Goal: Information Seeking & Learning: Learn about a topic

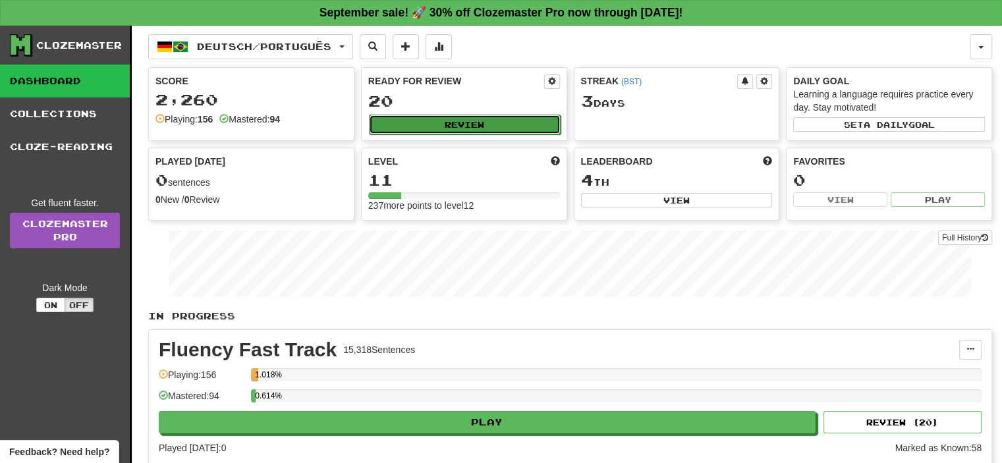
click at [458, 120] on button "Review" at bounding box center [465, 125] width 192 height 20
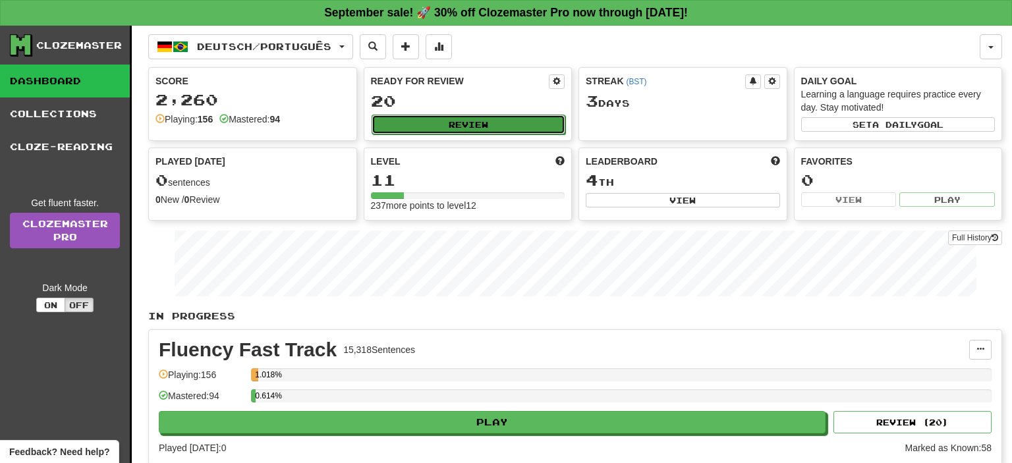
select select "**"
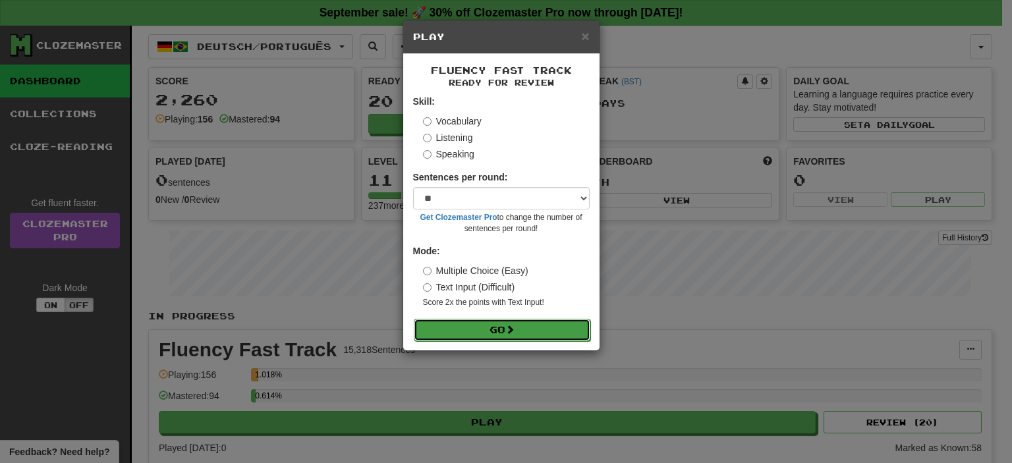
click at [476, 329] on button "Go" at bounding box center [502, 330] width 177 height 22
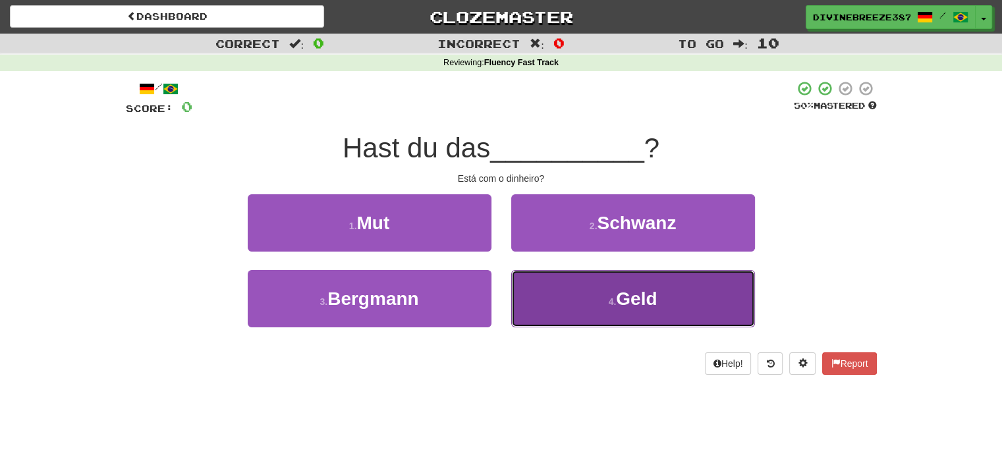
click at [563, 302] on button "4 . Geld" at bounding box center [633, 298] width 244 height 57
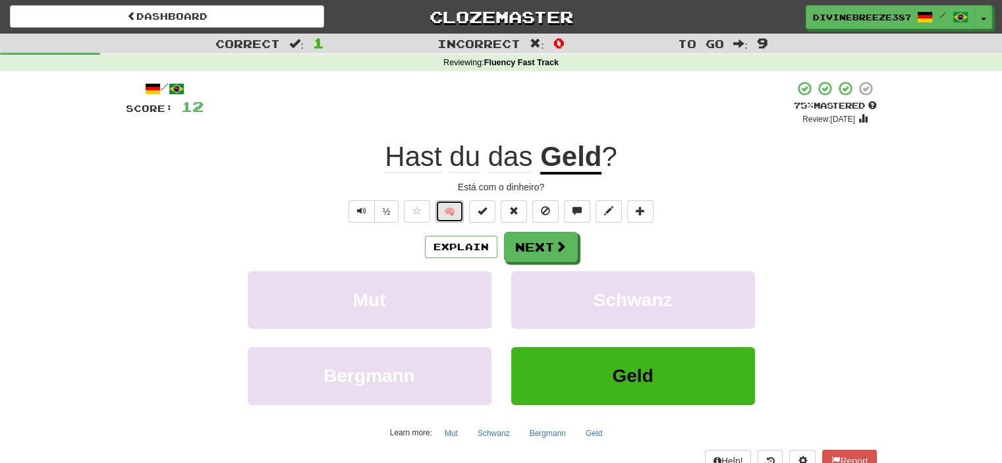
click at [455, 213] on button "🧠" at bounding box center [450, 211] width 28 height 22
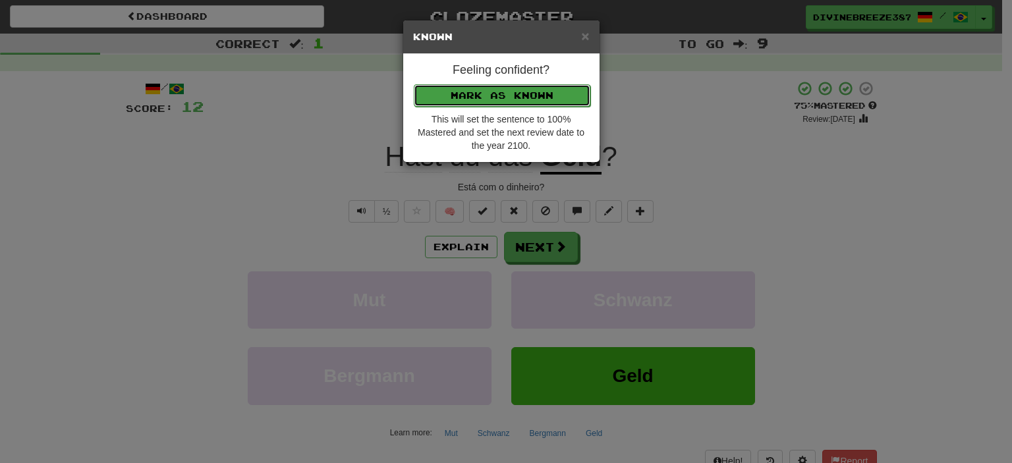
click at [519, 100] on button "Mark as Known" at bounding box center [502, 95] width 177 height 22
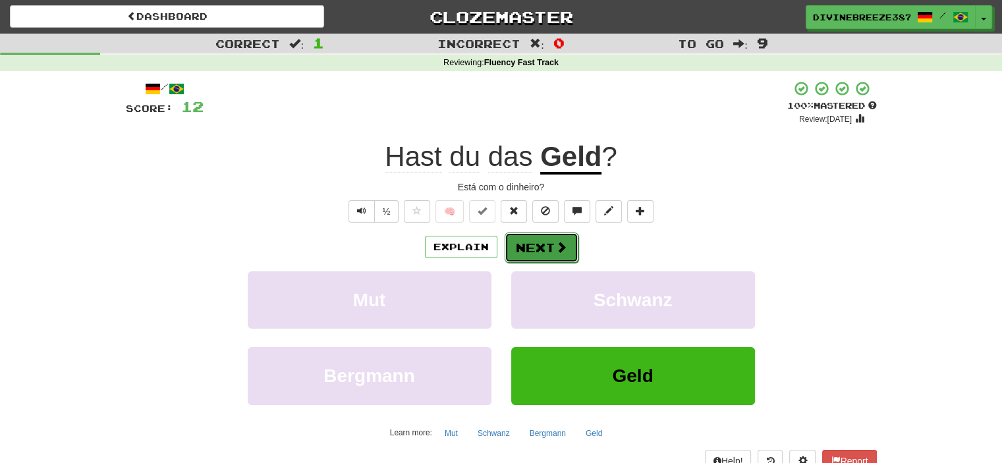
click at [534, 251] on button "Next" at bounding box center [542, 248] width 74 height 30
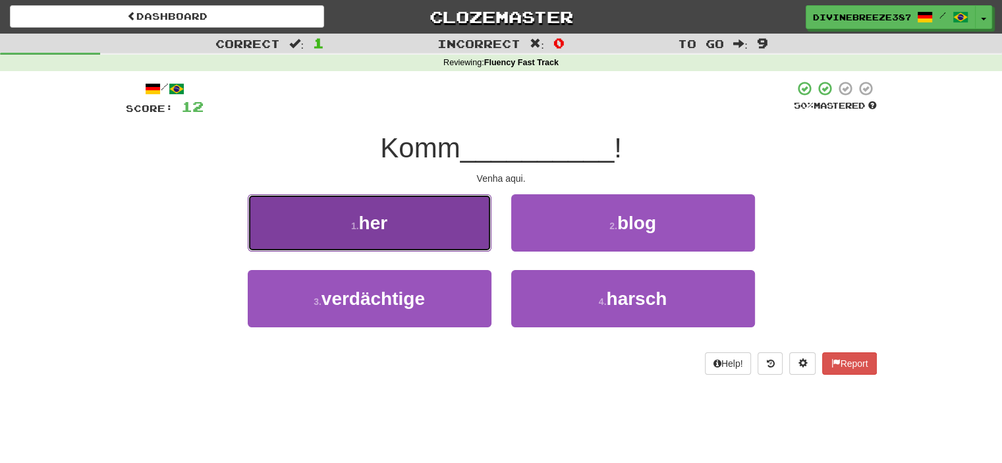
click at [449, 219] on button "1 . her" at bounding box center [370, 222] width 244 height 57
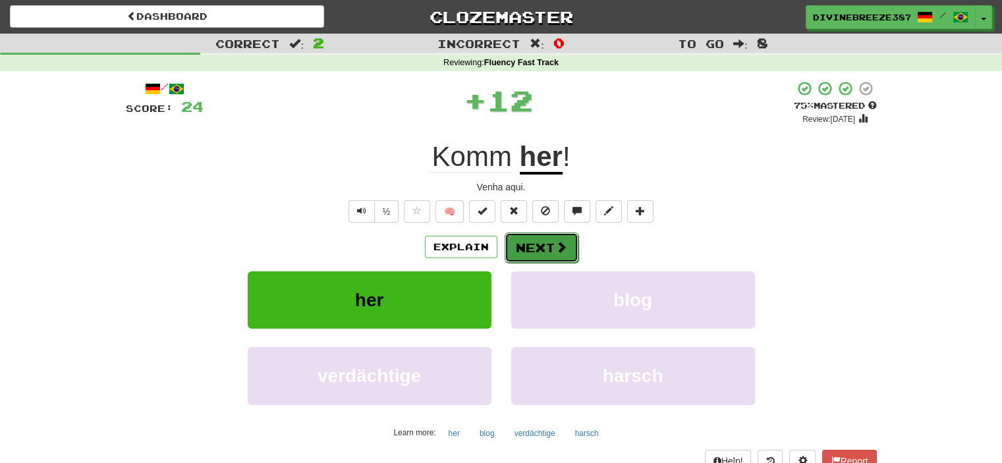
click at [542, 243] on button "Next" at bounding box center [542, 248] width 74 height 30
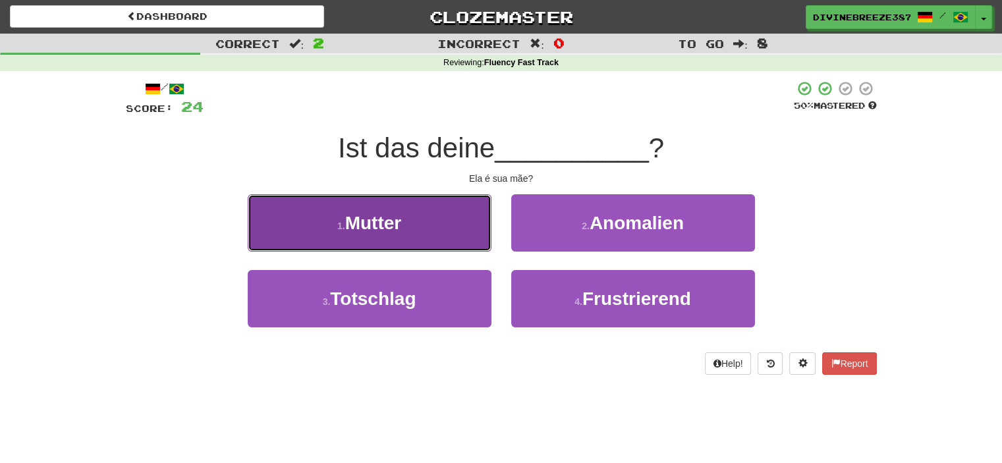
click at [443, 215] on button "1 . Mutter" at bounding box center [370, 222] width 244 height 57
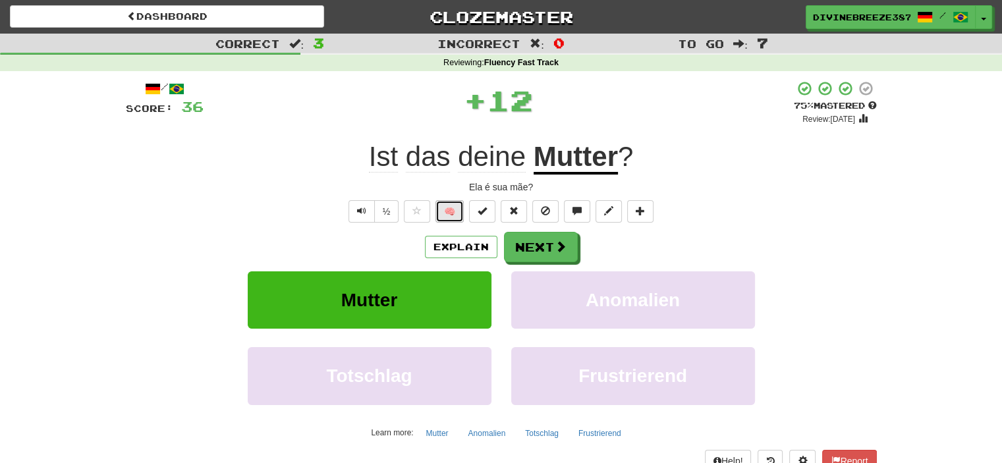
click at [453, 213] on button "🧠" at bounding box center [450, 211] width 28 height 22
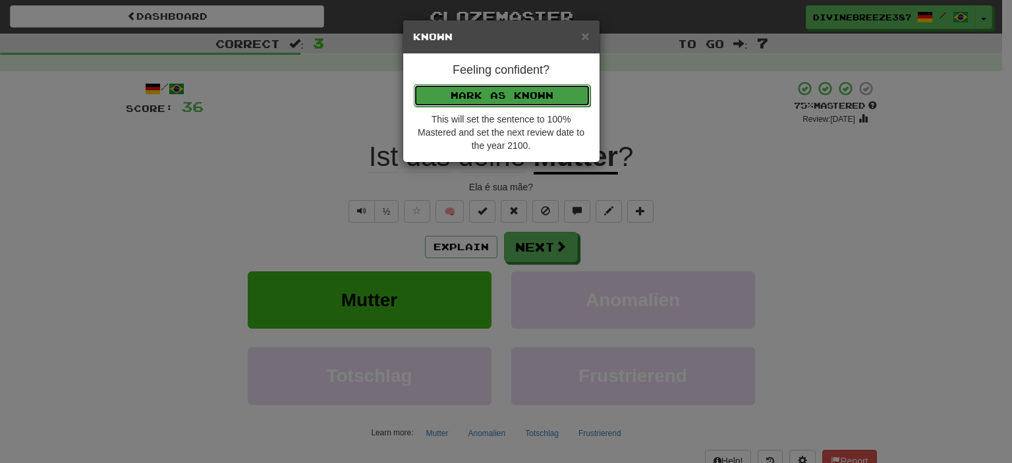
click at [507, 90] on button "Mark as Known" at bounding box center [502, 95] width 177 height 22
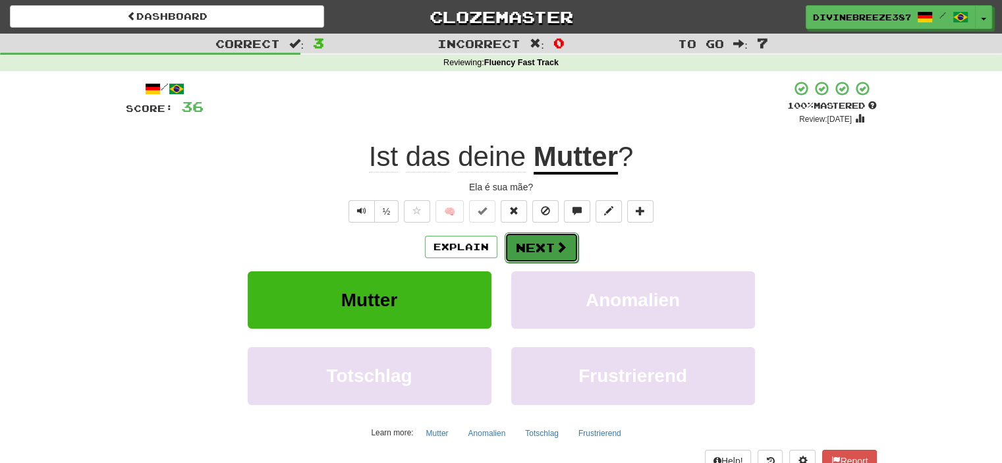
click at [532, 253] on button "Next" at bounding box center [542, 248] width 74 height 30
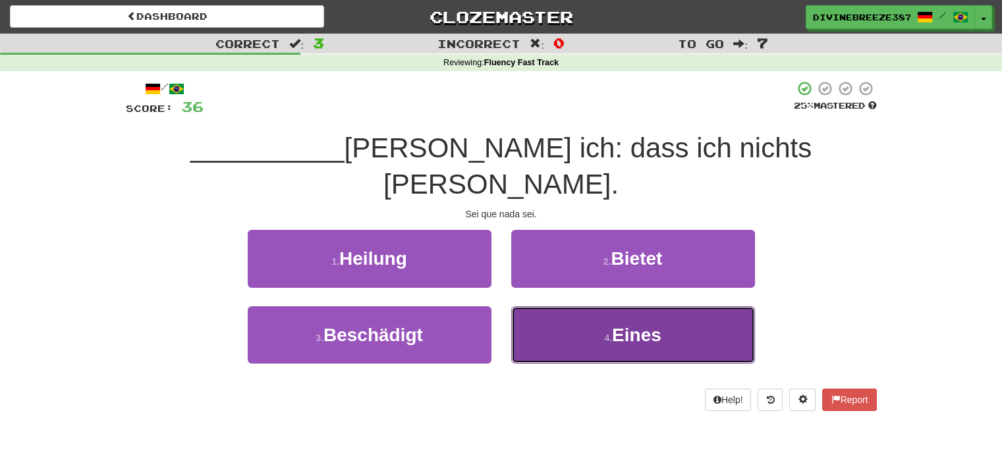
click at [550, 306] on button "4 . Eines" at bounding box center [633, 334] width 244 height 57
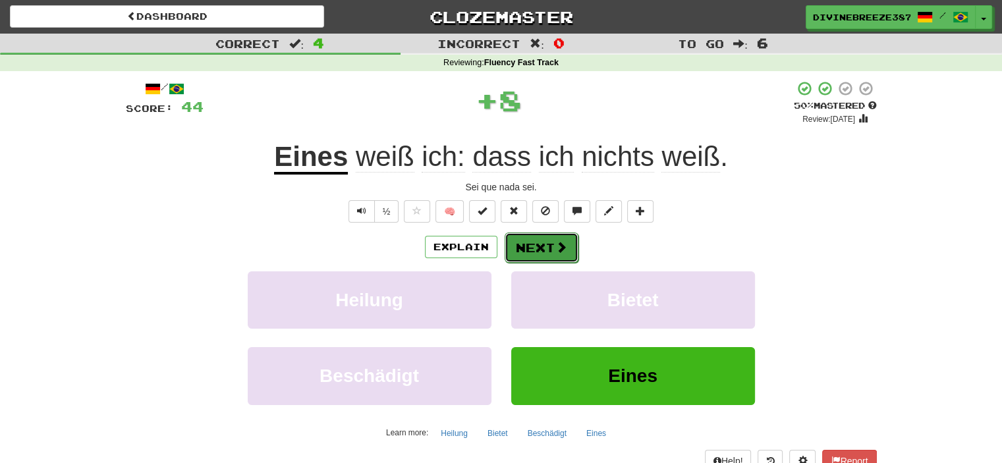
click at [540, 258] on button "Next" at bounding box center [542, 248] width 74 height 30
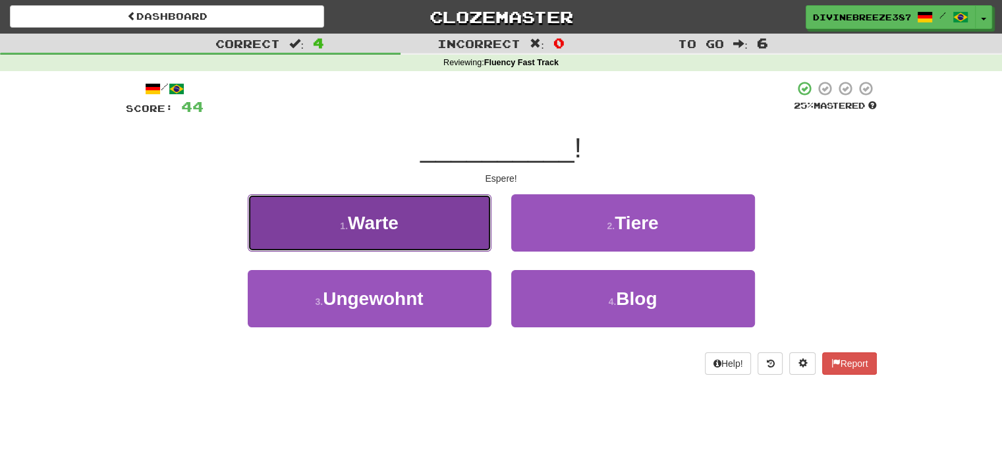
click at [435, 214] on button "1 . Warte" at bounding box center [370, 222] width 244 height 57
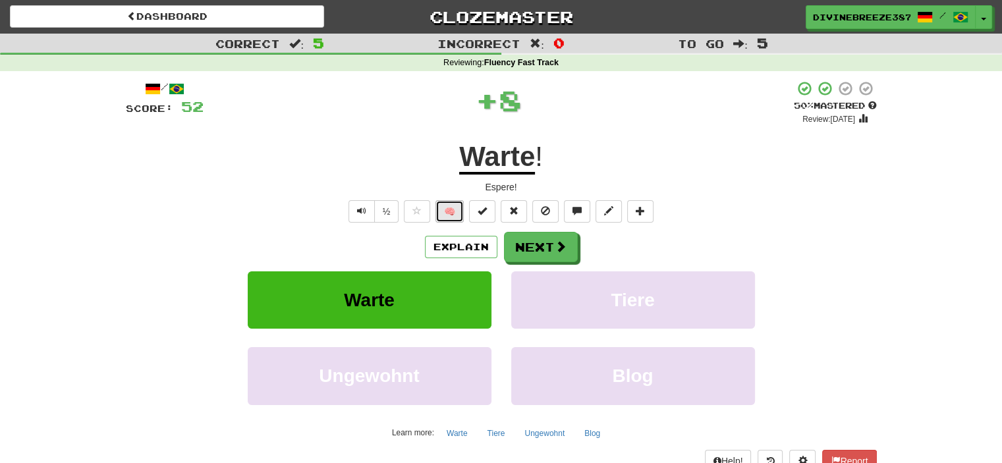
click at [458, 210] on button "🧠" at bounding box center [450, 211] width 28 height 22
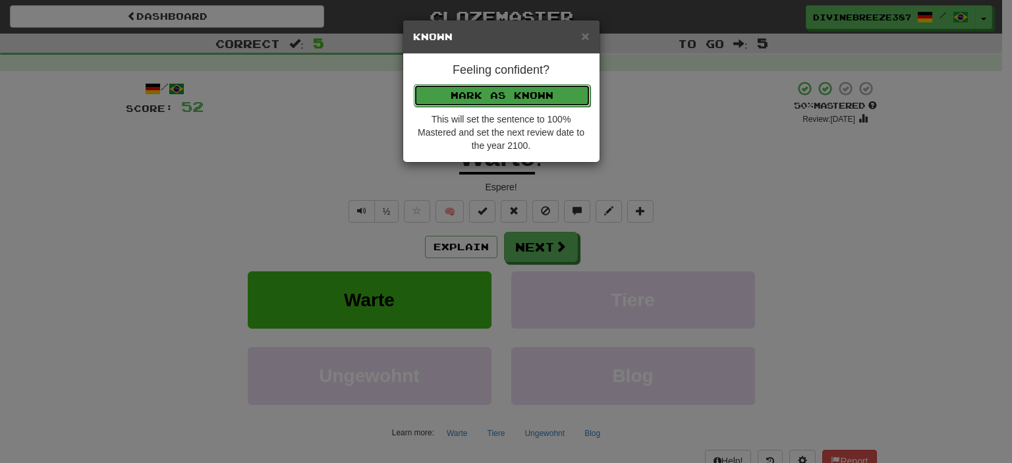
click at [490, 92] on button "Mark as Known" at bounding box center [502, 95] width 177 height 22
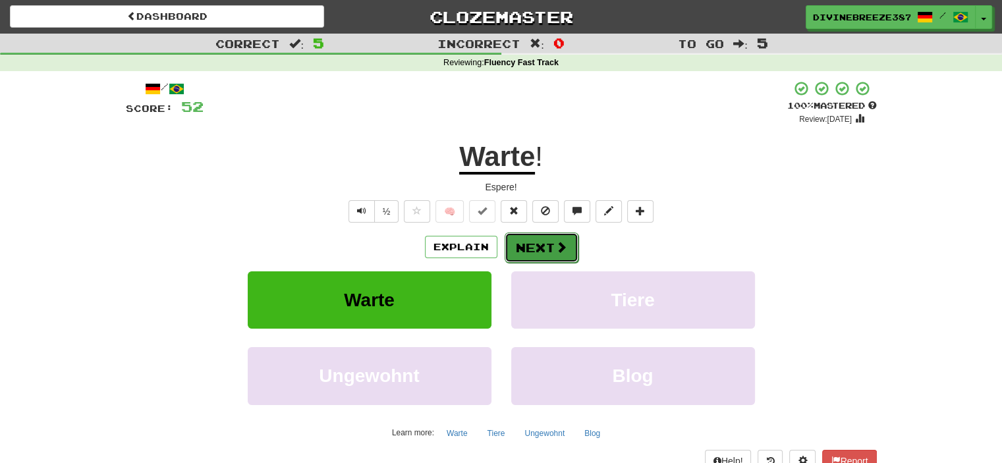
click at [527, 249] on button "Next" at bounding box center [542, 248] width 74 height 30
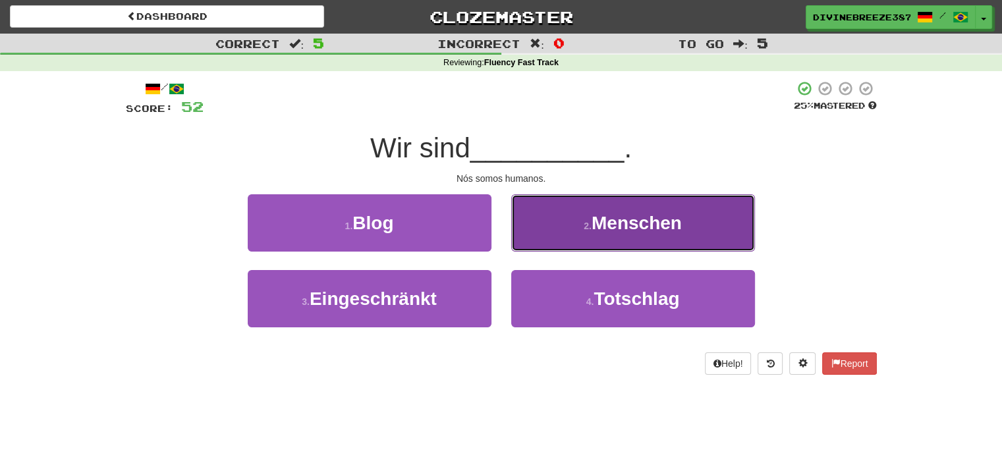
click at [606, 234] on button "2 . Menschen" at bounding box center [633, 222] width 244 height 57
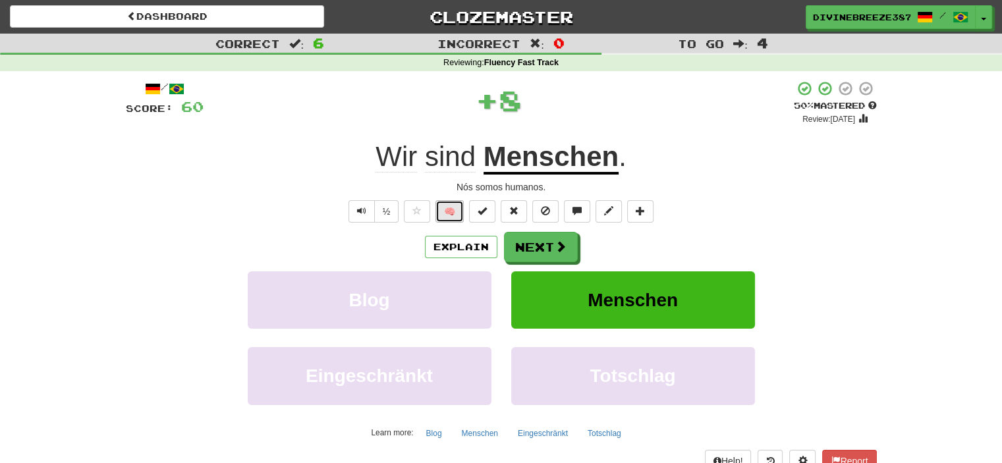
click at [450, 208] on button "🧠" at bounding box center [450, 211] width 28 height 22
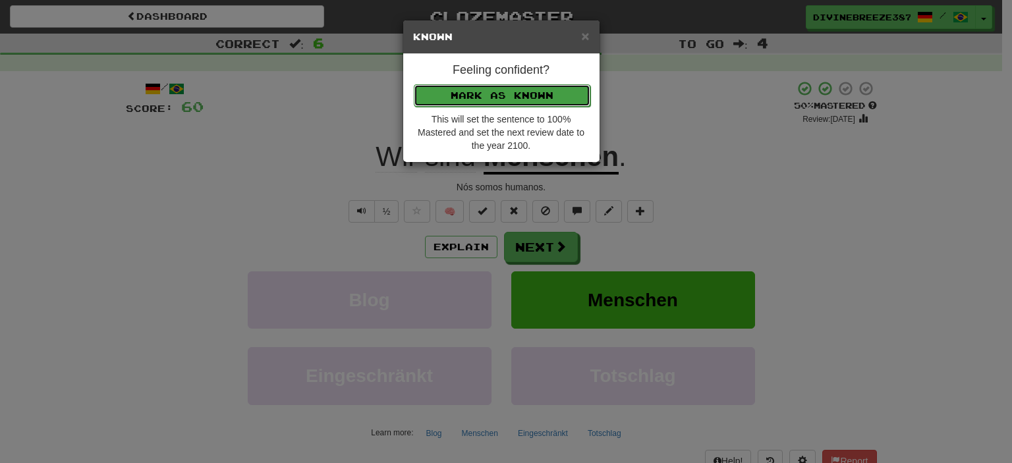
click at [486, 90] on button "Mark as Known" at bounding box center [502, 95] width 177 height 22
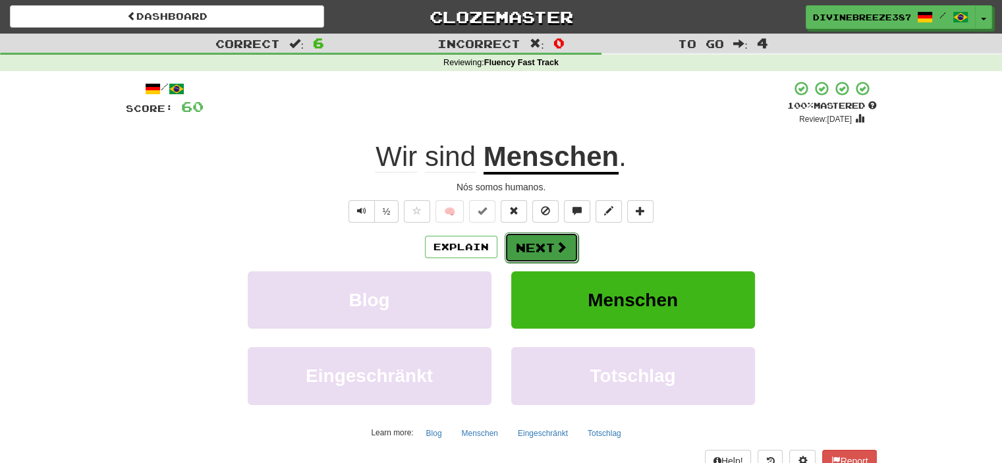
click at [542, 248] on button "Next" at bounding box center [542, 248] width 74 height 30
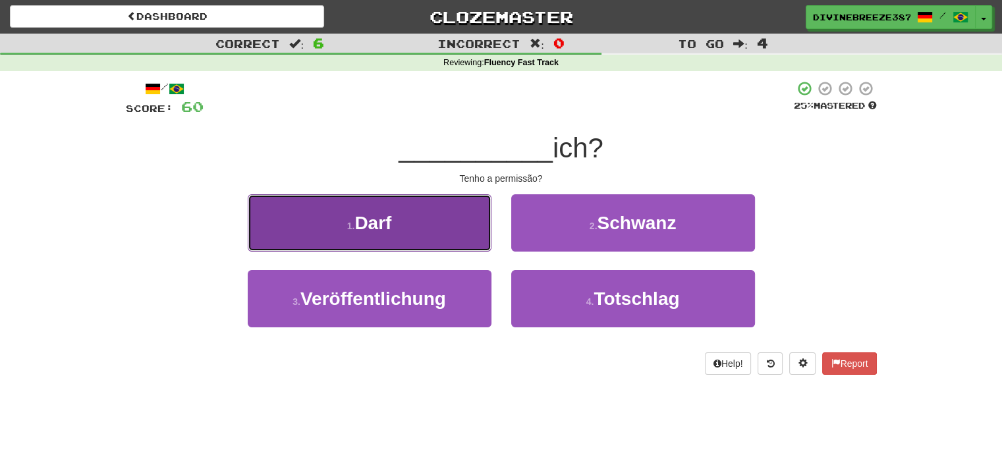
click at [443, 223] on button "1 . Darf" at bounding box center [370, 222] width 244 height 57
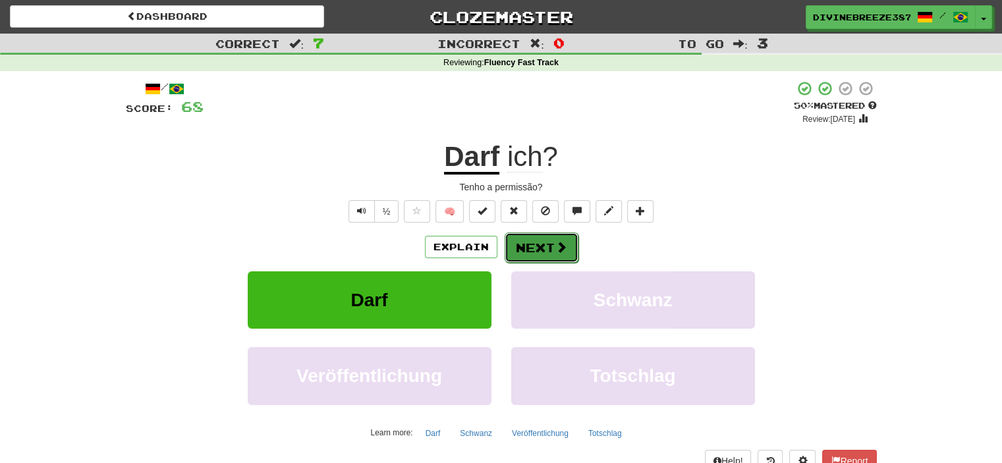
click at [556, 242] on span at bounding box center [562, 247] width 12 height 12
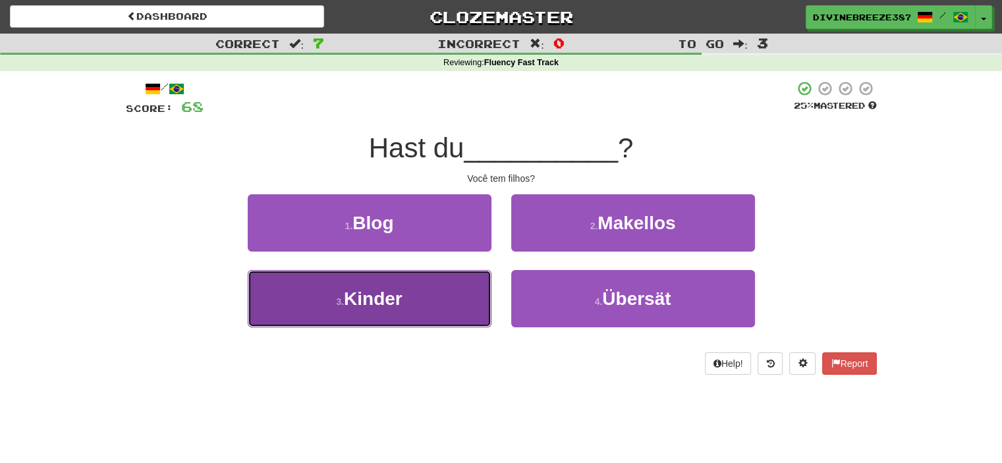
click at [422, 278] on button "3 . Kinder" at bounding box center [370, 298] width 244 height 57
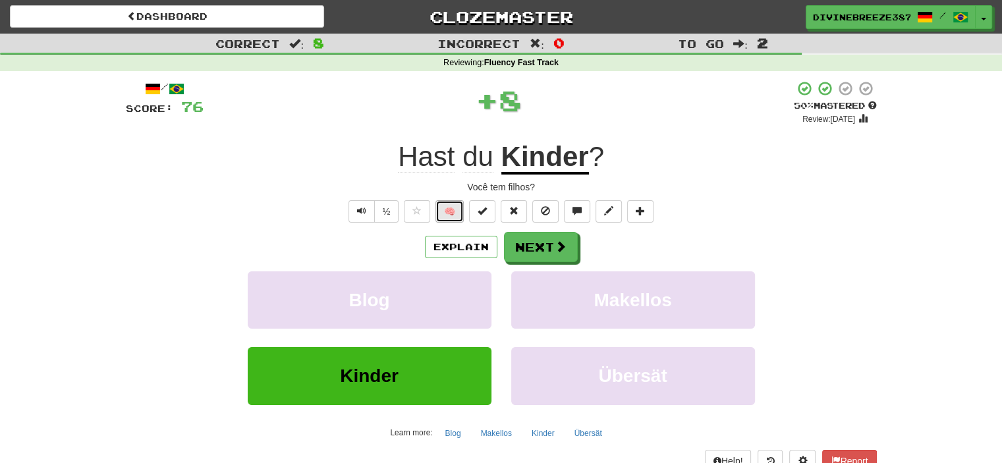
click at [452, 210] on button "🧠" at bounding box center [450, 211] width 28 height 22
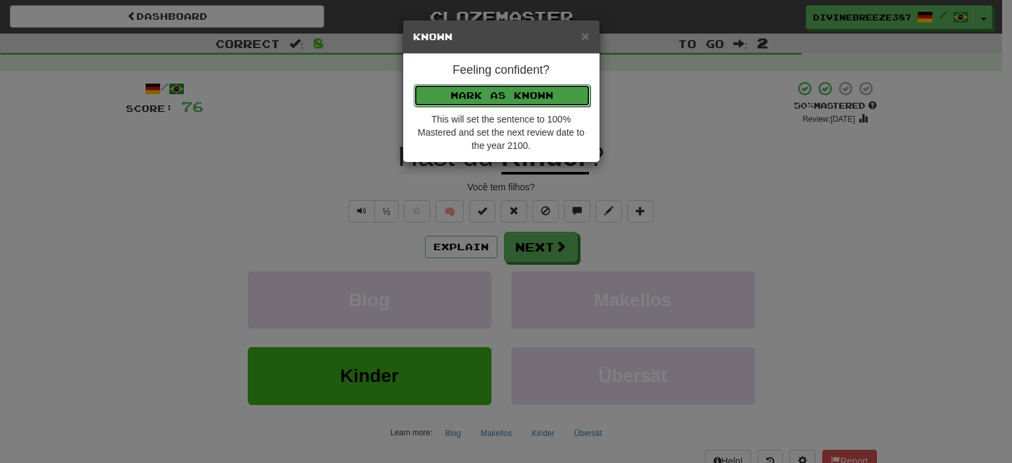
click at [498, 94] on button "Mark as Known" at bounding box center [502, 95] width 177 height 22
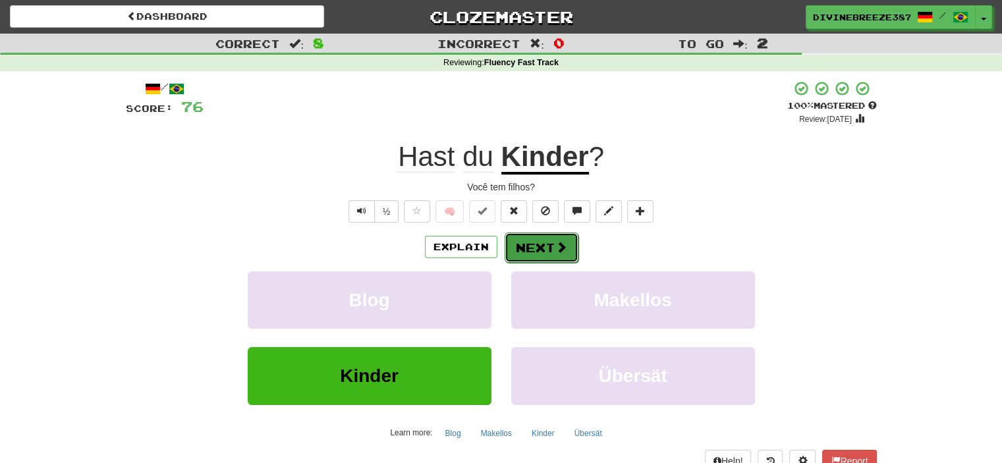
click at [559, 250] on span at bounding box center [562, 247] width 12 height 12
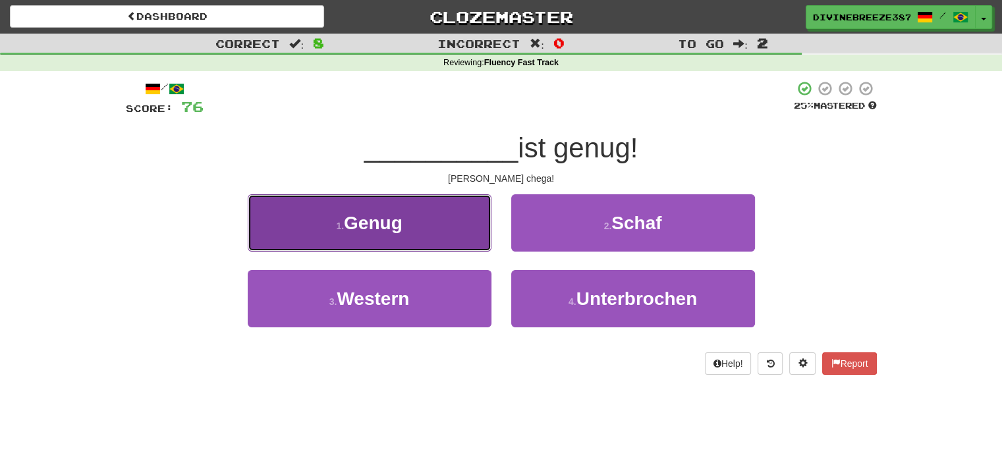
click at [463, 223] on button "1 . Genug" at bounding box center [370, 222] width 244 height 57
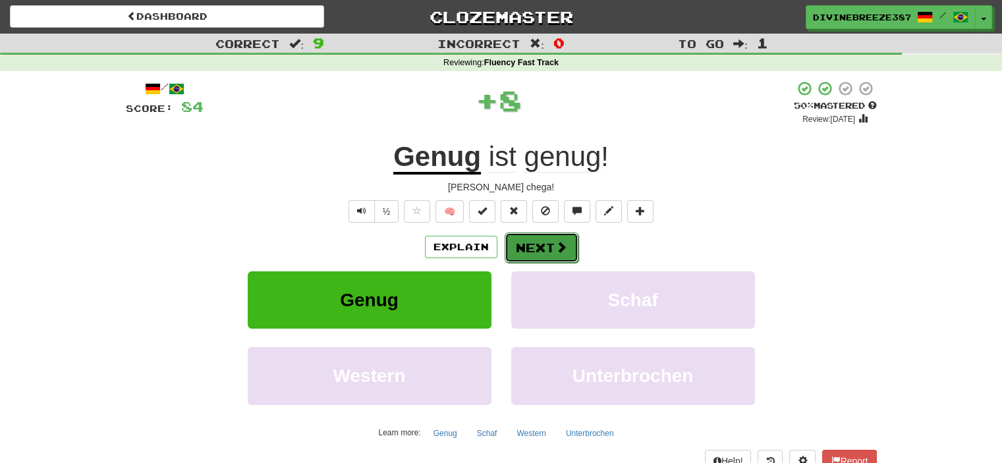
click at [529, 254] on button "Next" at bounding box center [542, 248] width 74 height 30
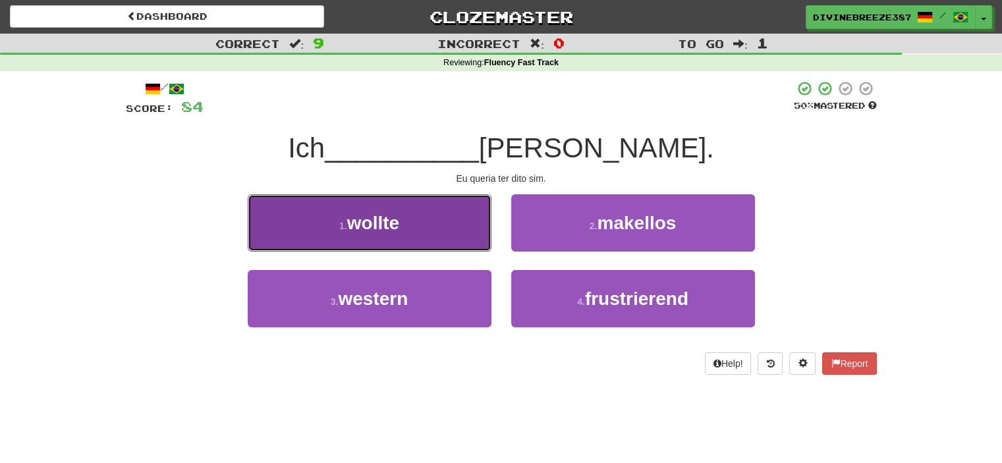
click at [432, 229] on button "1 . wollte" at bounding box center [370, 222] width 244 height 57
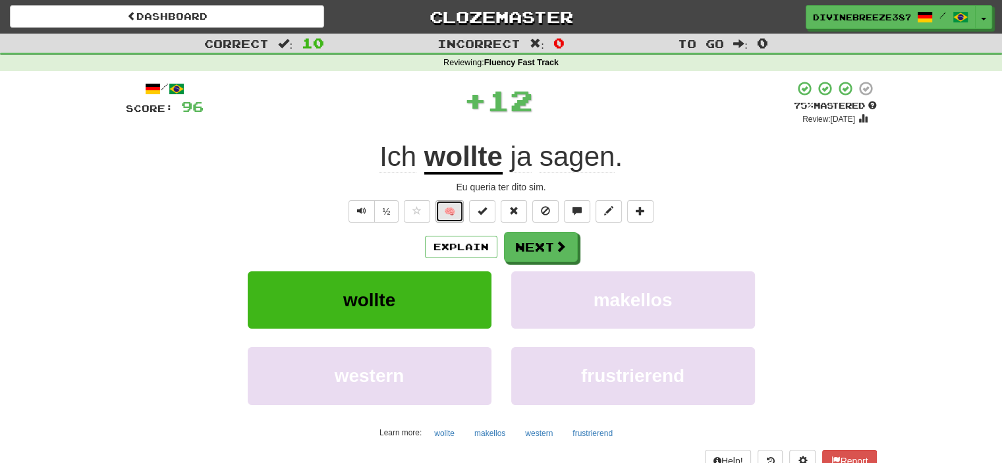
click at [454, 210] on button "🧠" at bounding box center [450, 211] width 28 height 22
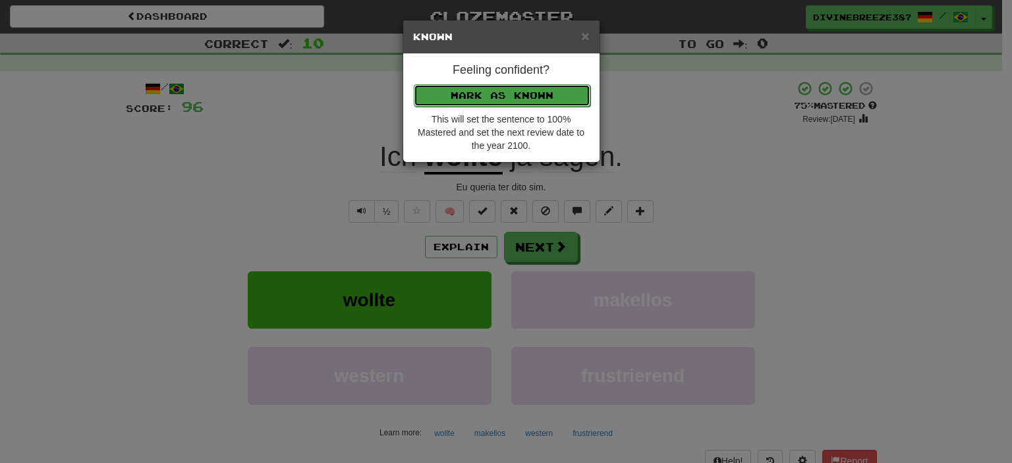
click at [494, 95] on button "Mark as Known" at bounding box center [502, 95] width 177 height 22
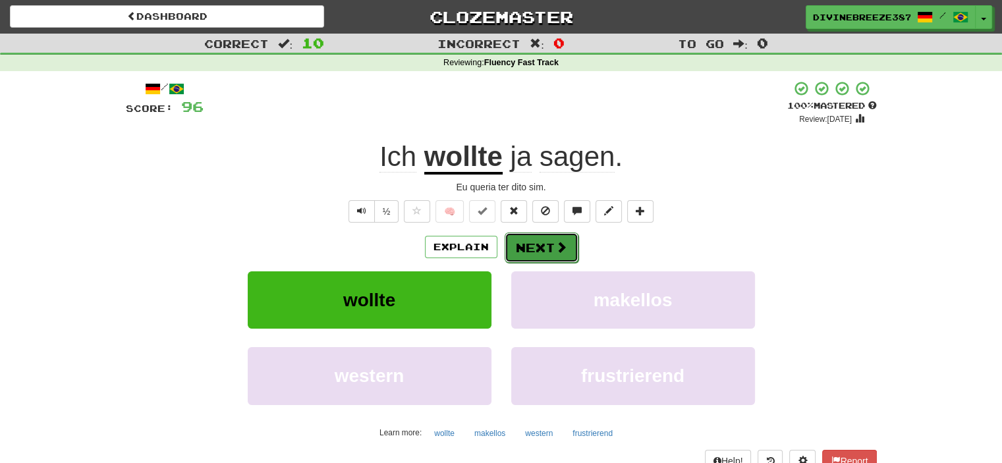
click at [530, 243] on button "Next" at bounding box center [542, 248] width 74 height 30
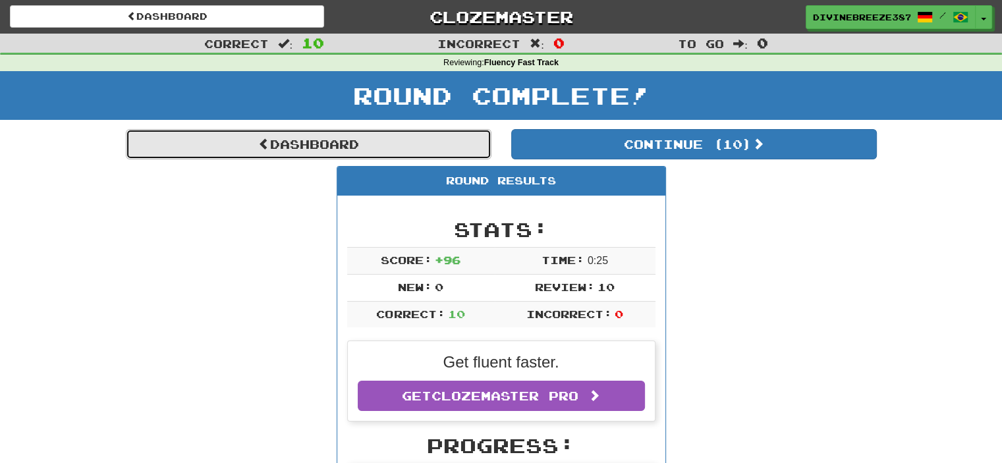
click at [364, 142] on link "Dashboard" at bounding box center [309, 144] width 366 height 30
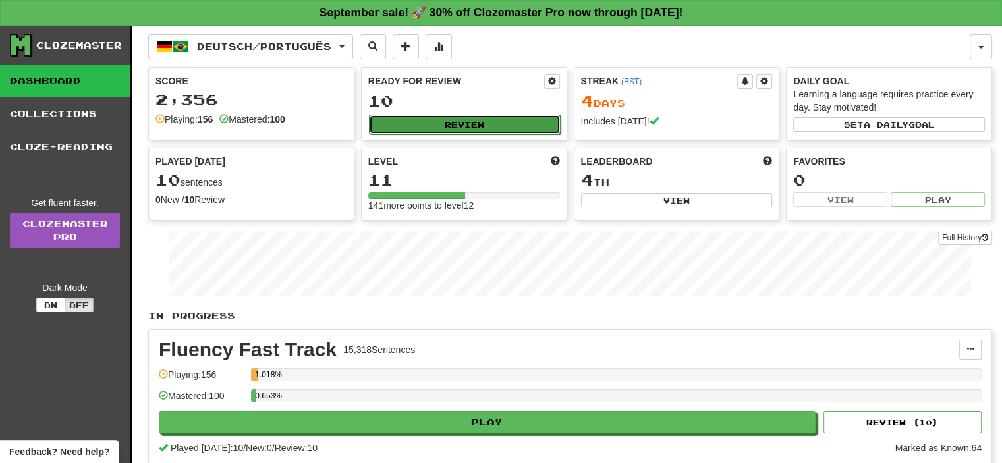
click at [477, 126] on button "Review" at bounding box center [465, 125] width 192 height 20
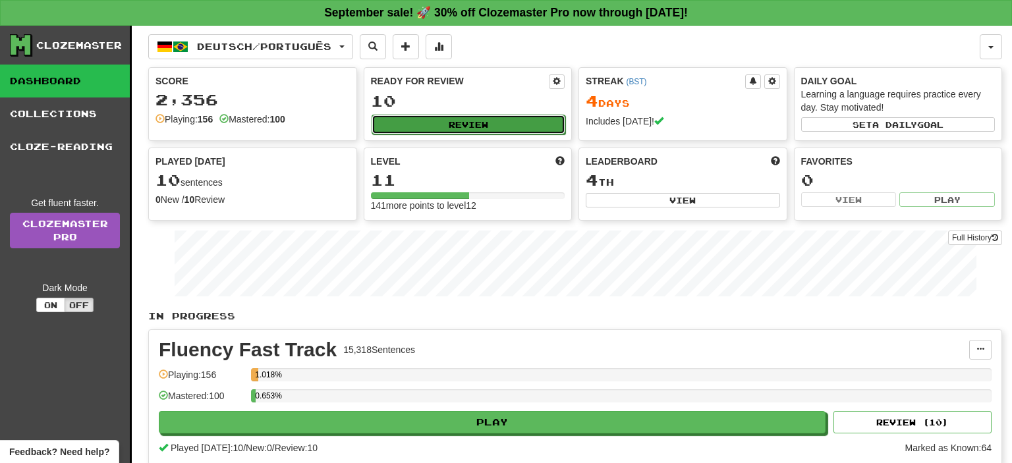
select select "**"
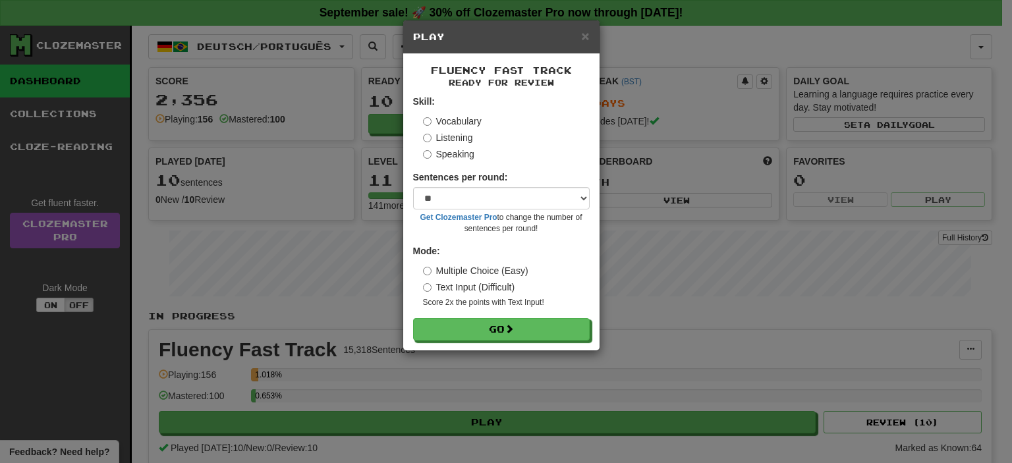
click at [461, 153] on label "Speaking" at bounding box center [448, 154] width 51 height 13
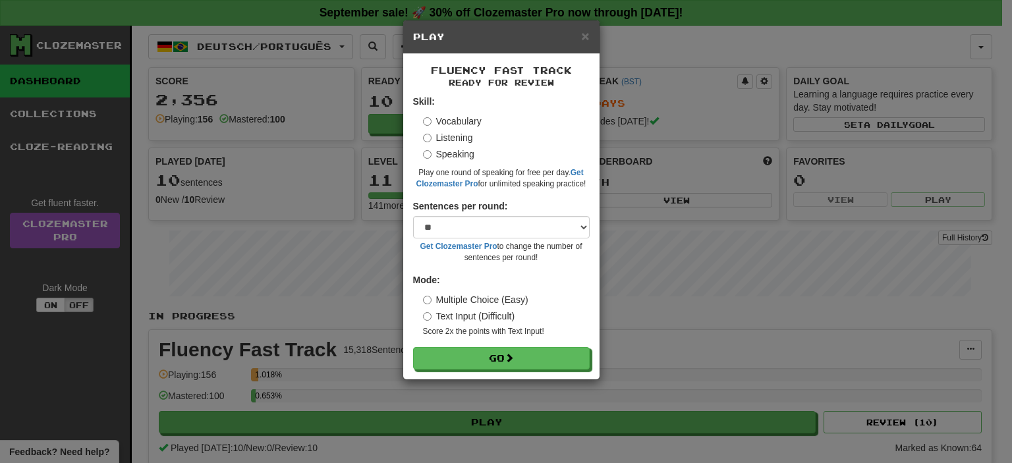
click at [486, 313] on label "Text Input (Difficult)" at bounding box center [469, 316] width 92 height 13
click at [502, 357] on button "Go" at bounding box center [502, 359] width 177 height 22
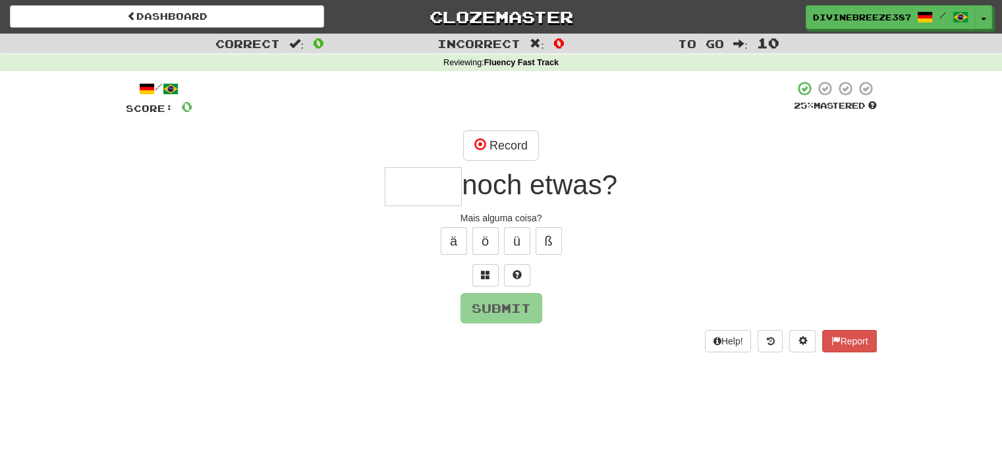
type input "*"
click at [491, 281] on button at bounding box center [485, 275] width 26 height 22
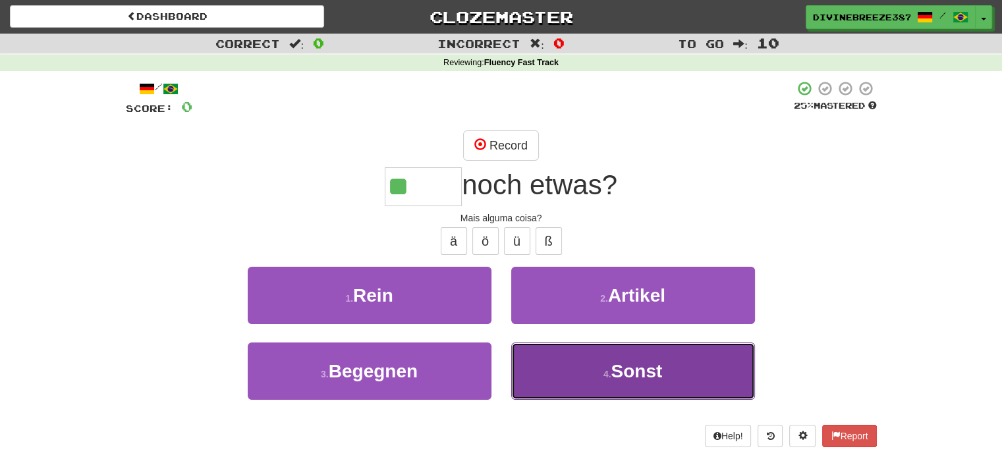
click at [612, 389] on button "4 . Sonst" at bounding box center [633, 371] width 244 height 57
type input "*****"
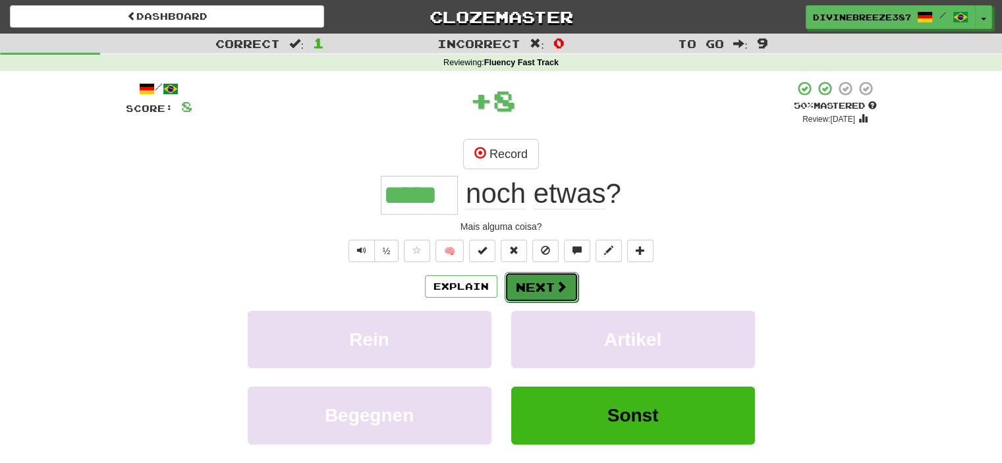
click at [558, 279] on button "Next" at bounding box center [542, 287] width 74 height 30
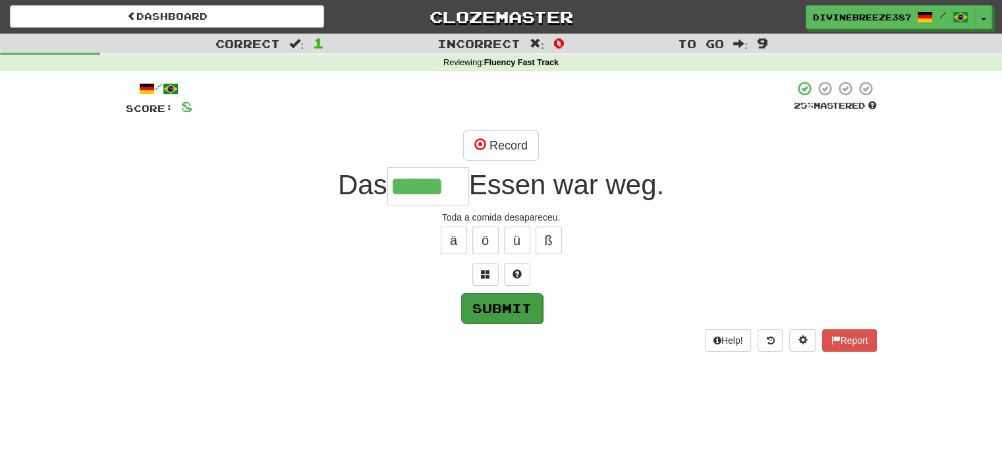
type input "*****"
click at [504, 304] on button "Submit" at bounding box center [502, 308] width 82 height 30
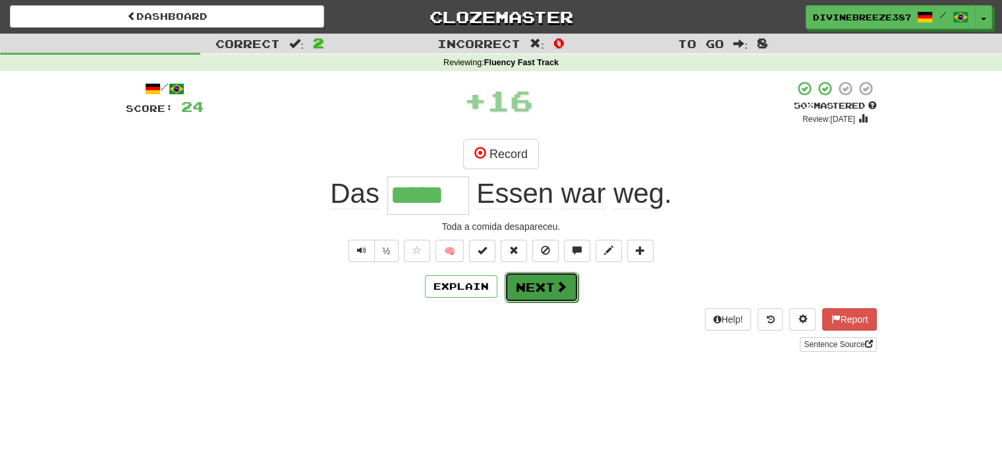
click at [552, 290] on button "Next" at bounding box center [542, 287] width 74 height 30
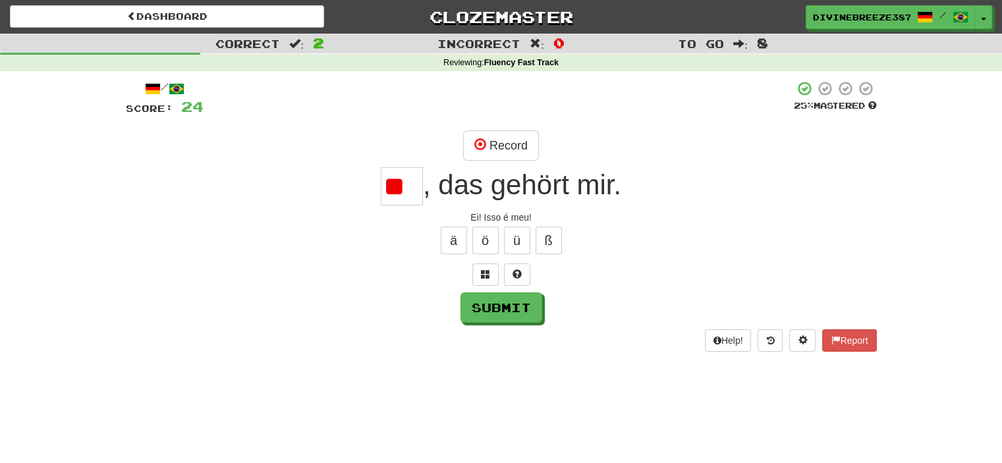
type input "*"
click at [509, 313] on button "Submit" at bounding box center [502, 308] width 82 height 30
type input "**"
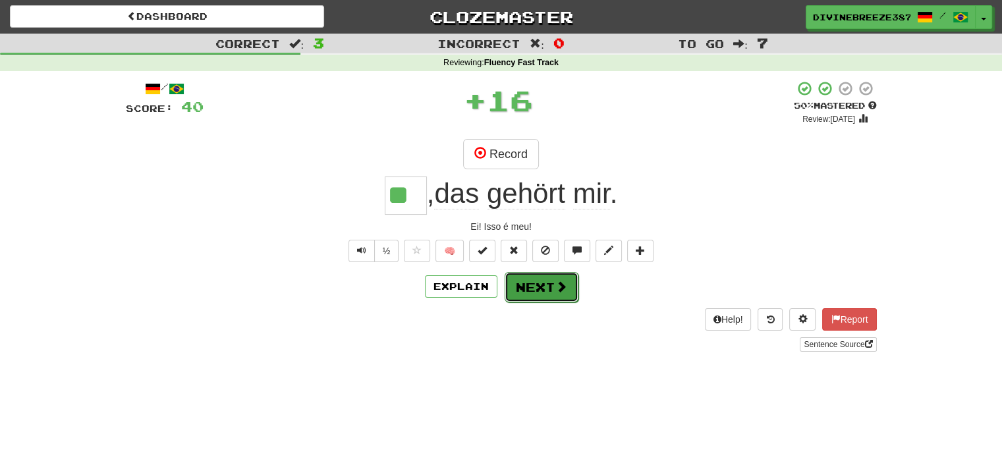
click at [518, 289] on button "Next" at bounding box center [542, 287] width 74 height 30
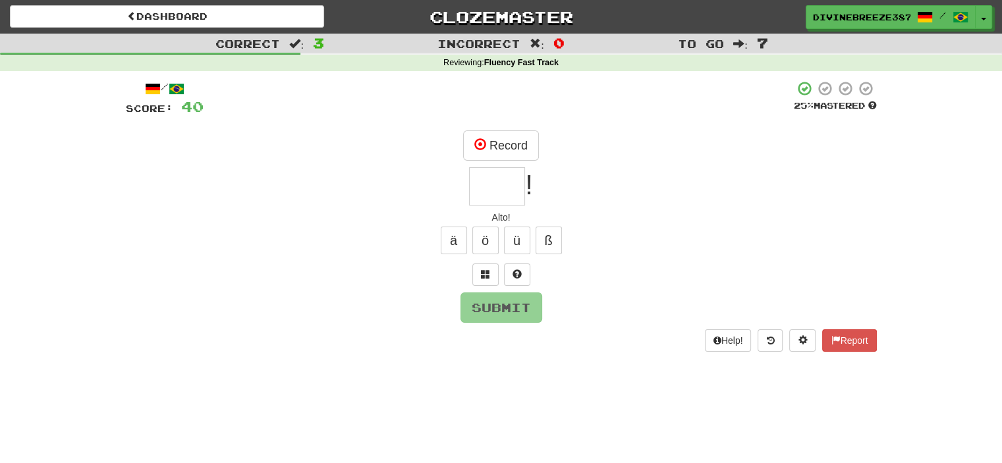
type input "*"
type input "****"
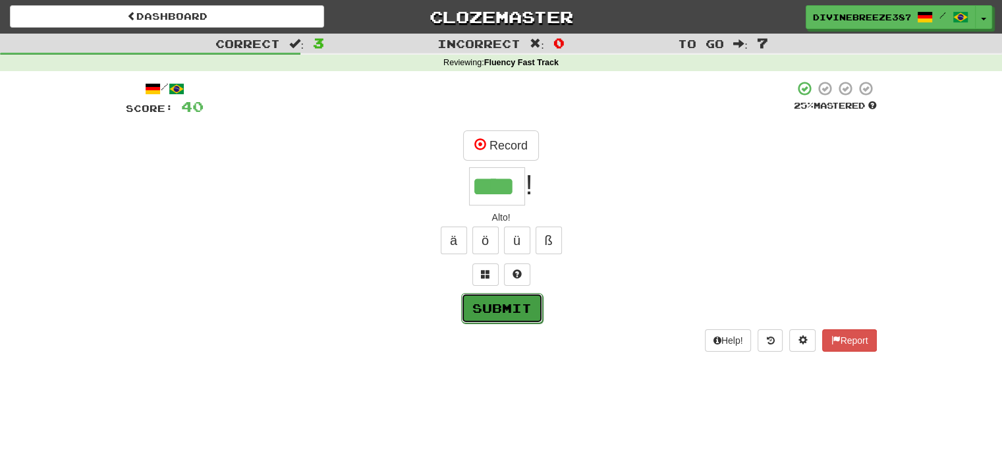
click at [501, 310] on button "Submit" at bounding box center [502, 308] width 82 height 30
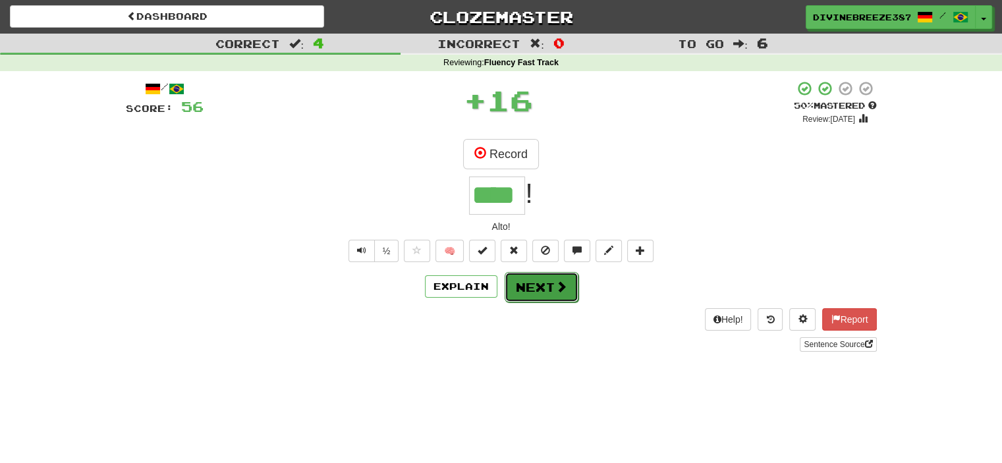
click at [546, 287] on button "Next" at bounding box center [542, 287] width 74 height 30
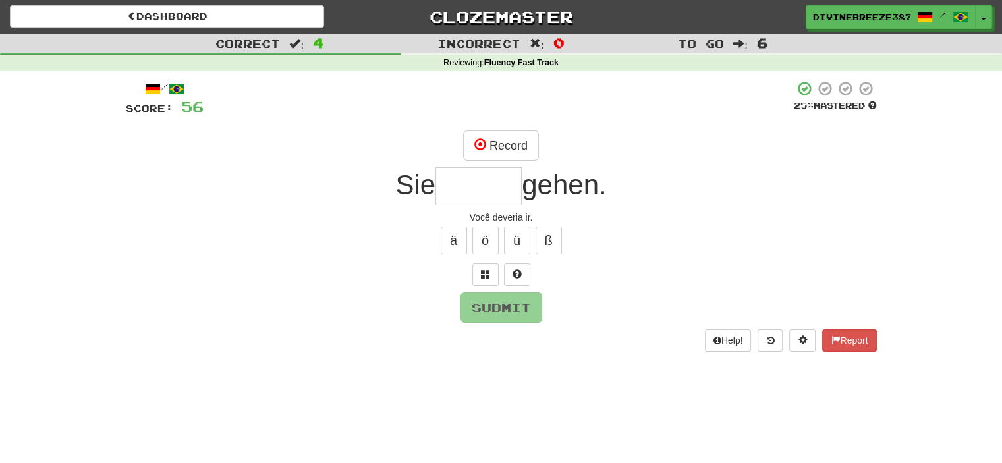
type input "*"
click at [510, 307] on button "Submit" at bounding box center [502, 308] width 82 height 30
type input "*******"
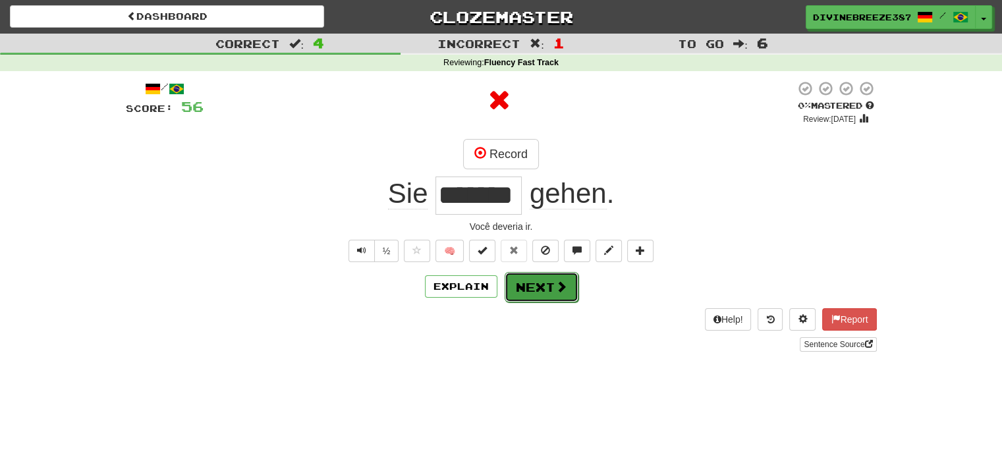
click at [547, 287] on button "Next" at bounding box center [542, 287] width 74 height 30
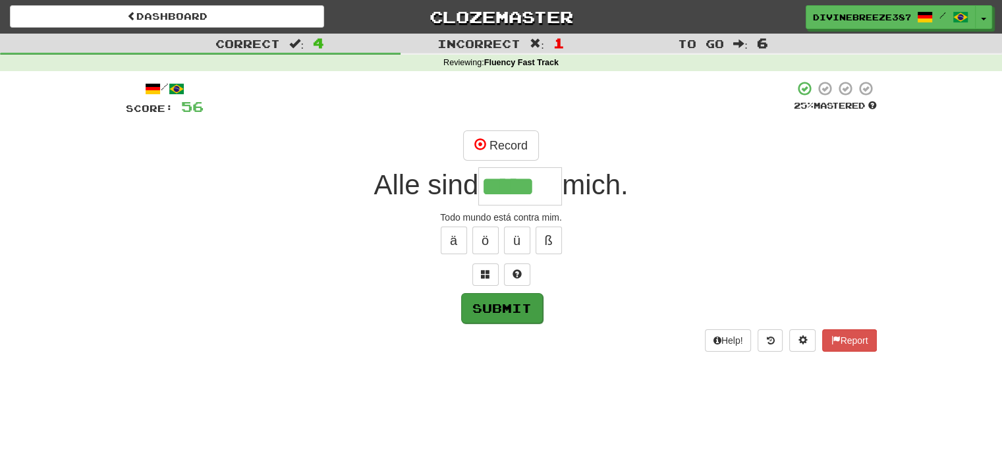
type input "*****"
click at [509, 310] on button "Submit" at bounding box center [502, 308] width 82 height 30
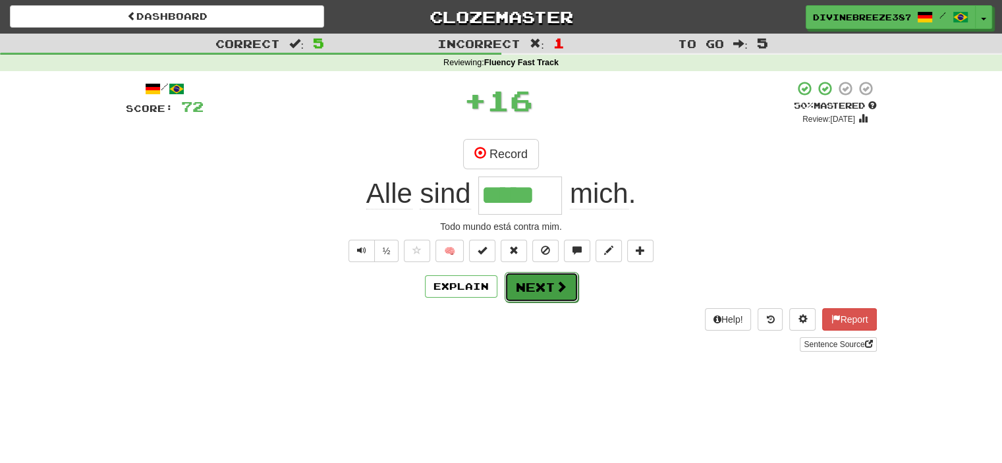
click at [542, 292] on button "Next" at bounding box center [542, 287] width 74 height 30
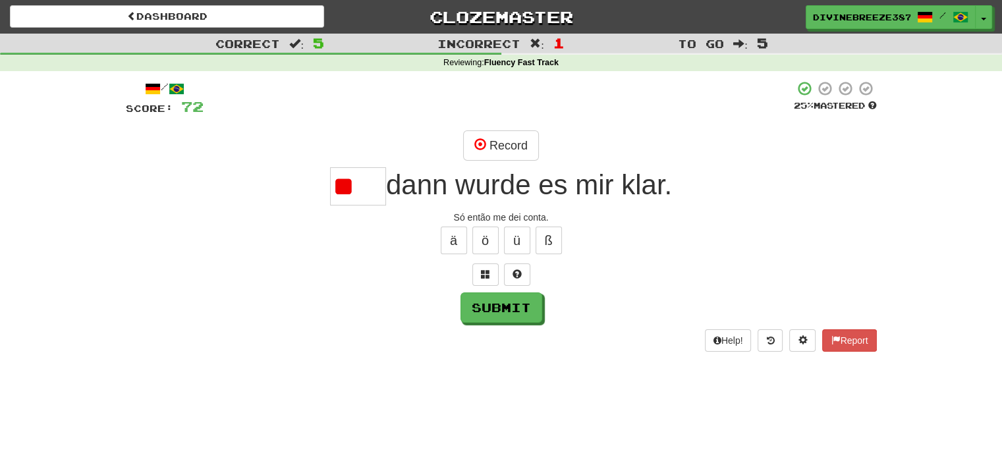
type input "*"
click at [488, 275] on span at bounding box center [485, 274] width 9 height 9
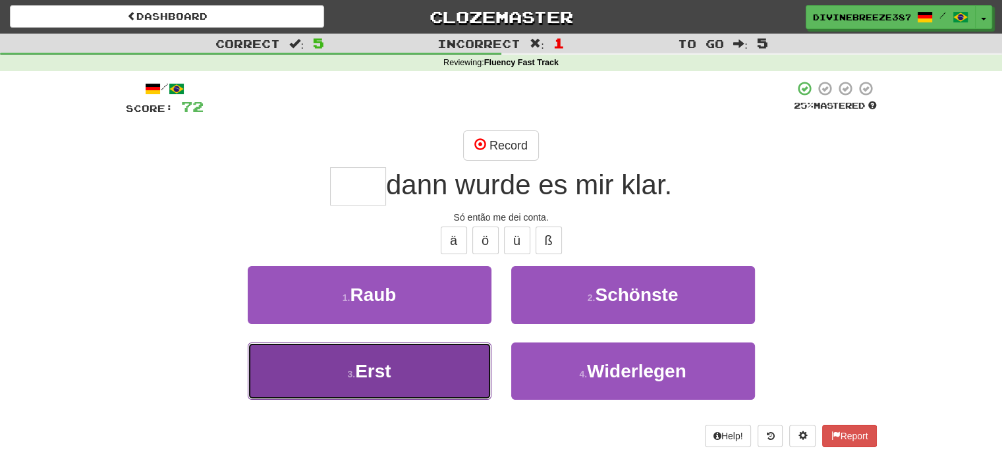
click at [438, 377] on button "3 . Erst" at bounding box center [370, 371] width 244 height 57
type input "****"
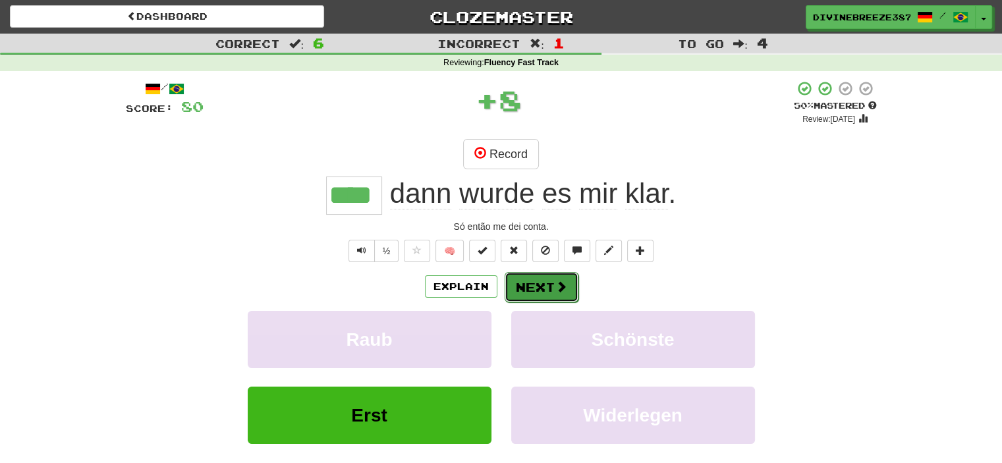
click at [565, 274] on button "Next" at bounding box center [542, 287] width 74 height 30
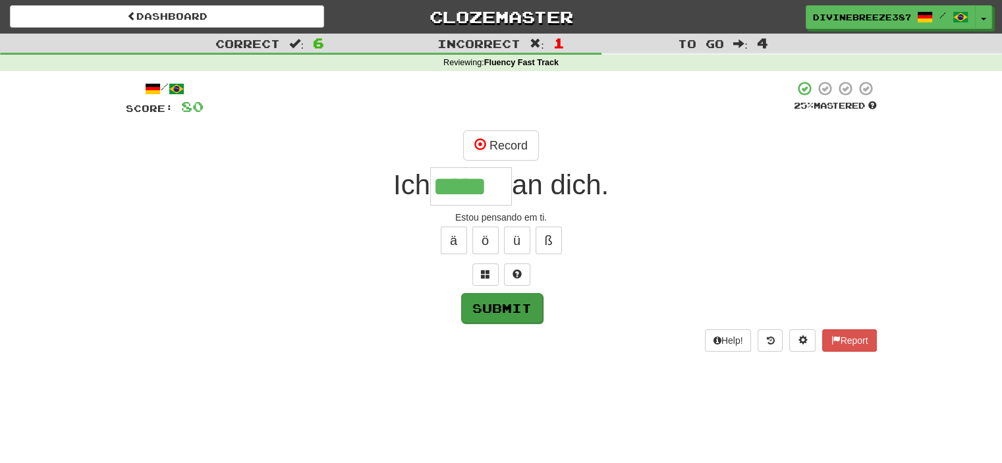
type input "*****"
click at [509, 304] on button "Submit" at bounding box center [502, 308] width 82 height 30
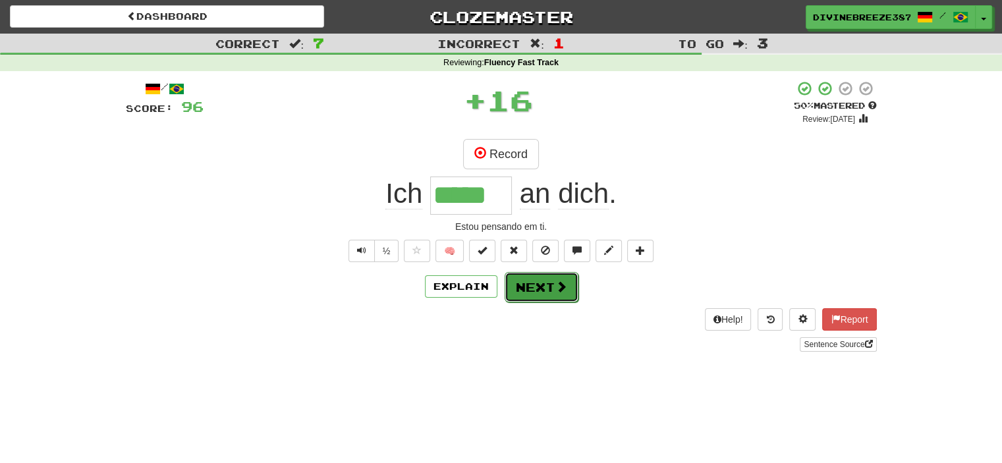
click at [538, 292] on button "Next" at bounding box center [542, 287] width 74 height 30
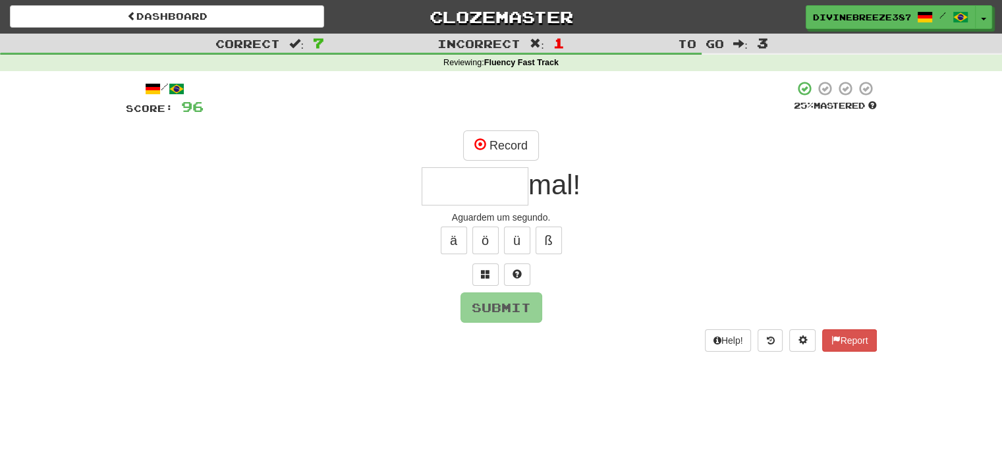
type input "*"
click at [488, 279] on button at bounding box center [485, 275] width 26 height 22
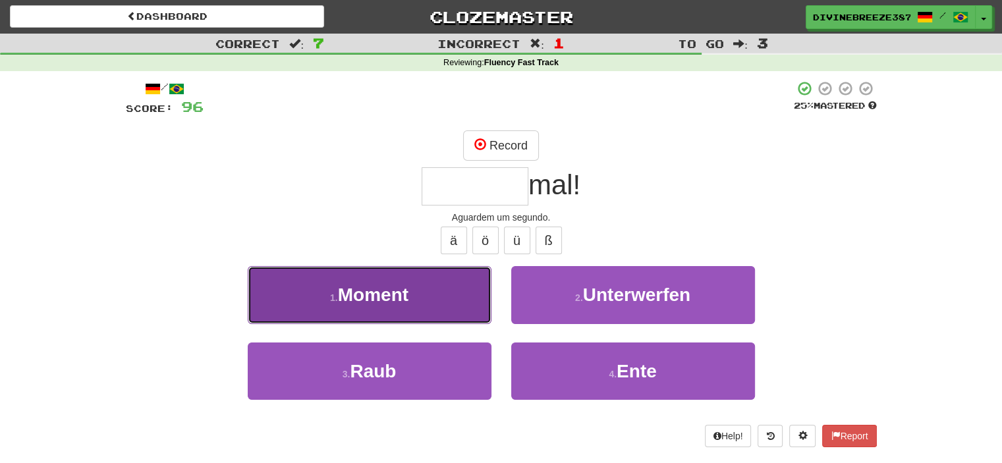
click at [440, 288] on button "1 . Moment" at bounding box center [370, 294] width 244 height 57
type input "******"
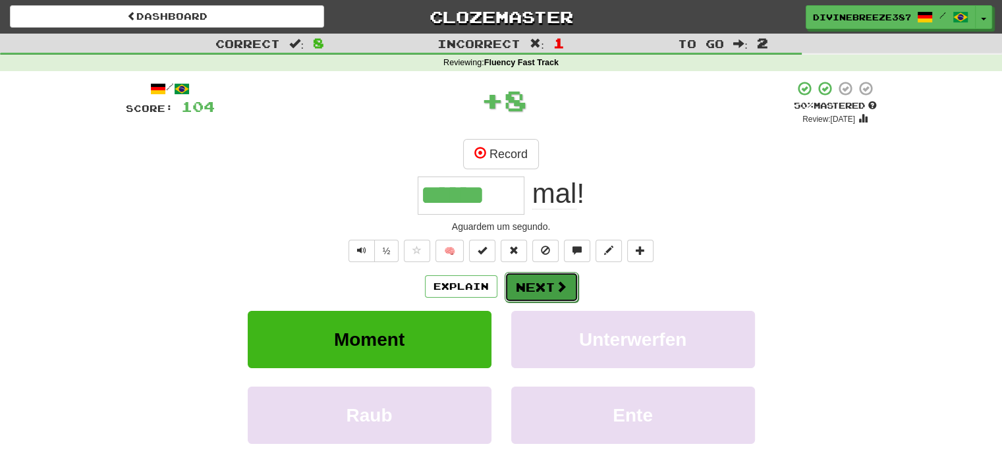
click at [548, 289] on button "Next" at bounding box center [542, 287] width 74 height 30
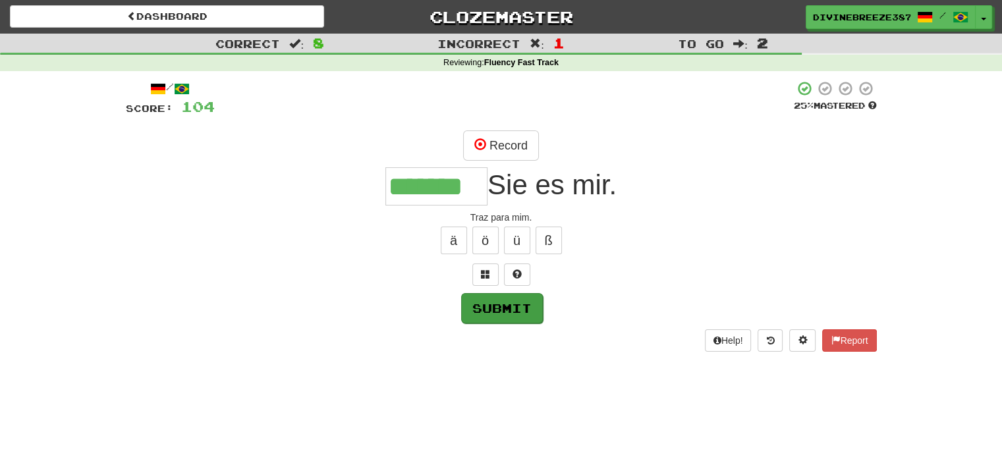
type input "*******"
click at [495, 307] on button "Submit" at bounding box center [502, 308] width 82 height 30
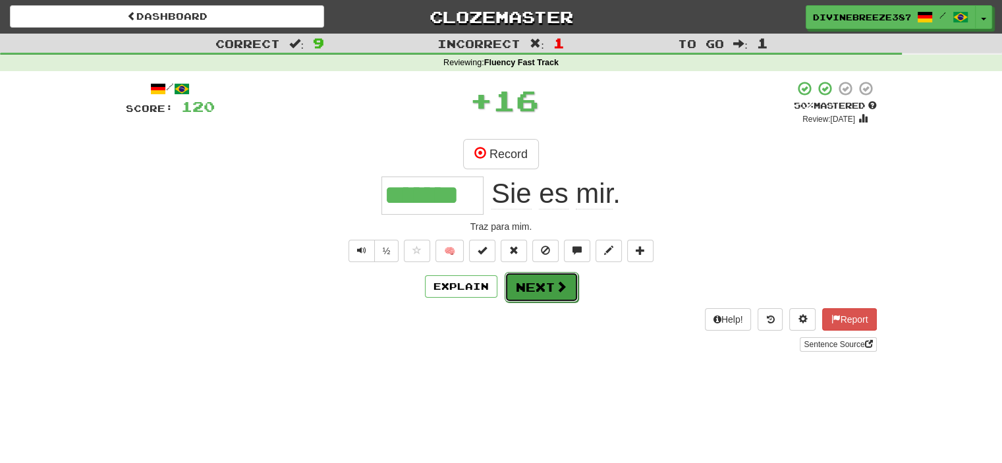
click at [548, 289] on button "Next" at bounding box center [542, 287] width 74 height 30
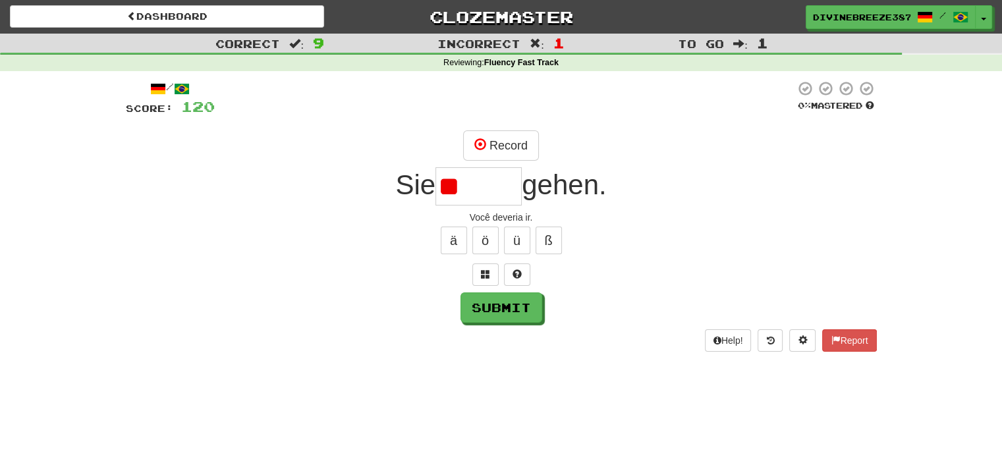
type input "*"
type input "*******"
click at [519, 323] on div "/ Score: 120 0 % Mastered Record Sie ******* gehen. Você deveria ir. ä ö ü ß Su…" at bounding box center [501, 216] width 751 height 272
click at [509, 312] on button "Submit" at bounding box center [502, 308] width 82 height 30
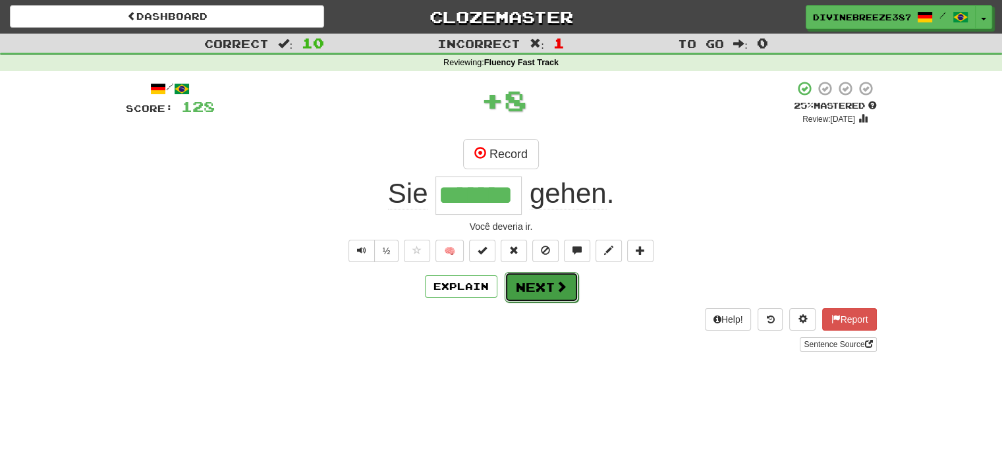
click at [553, 291] on button "Next" at bounding box center [542, 287] width 74 height 30
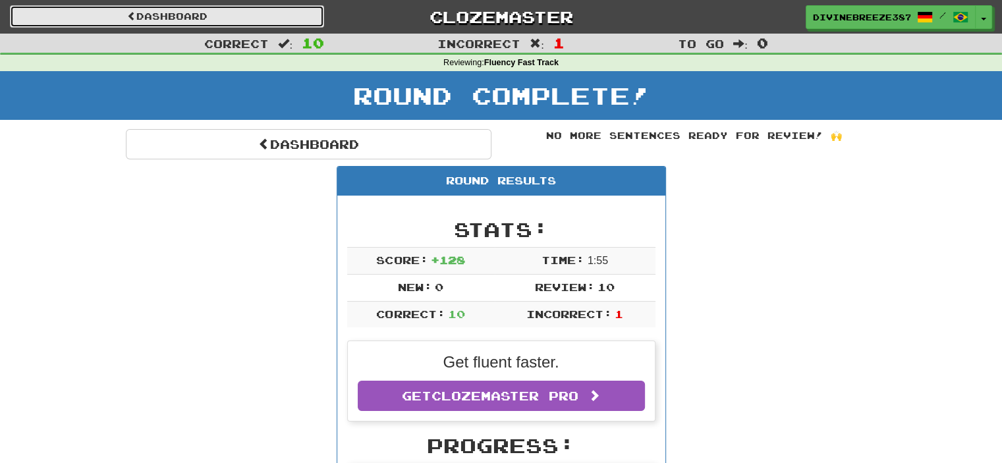
click at [254, 18] on link "Dashboard" at bounding box center [167, 16] width 314 height 22
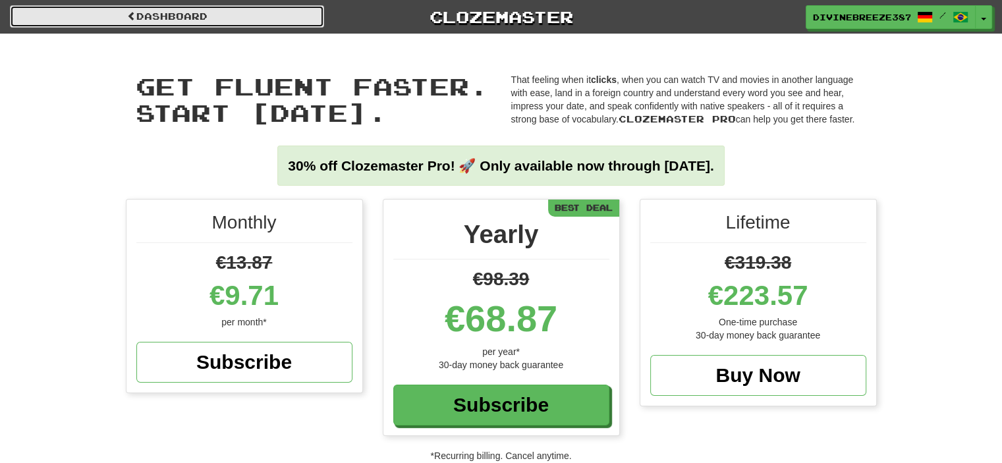
click at [200, 17] on link "Dashboard" at bounding box center [167, 16] width 314 height 22
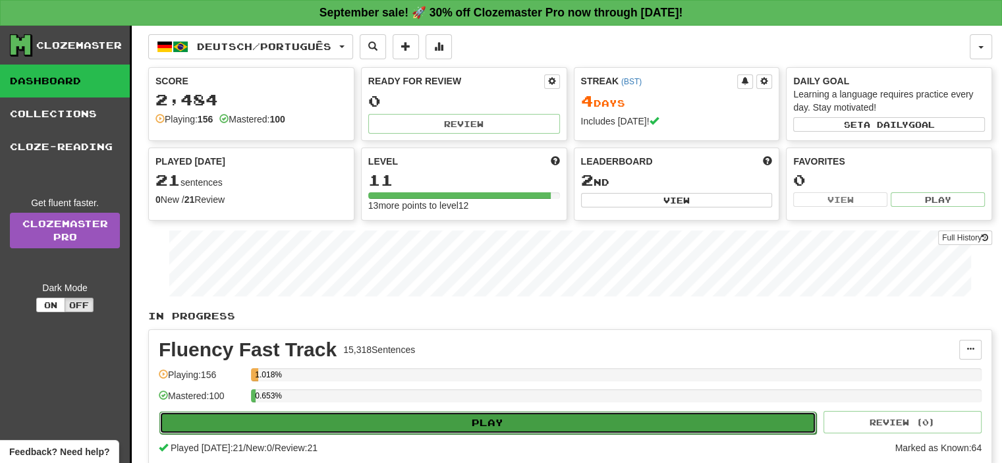
click at [488, 413] on button "Play" at bounding box center [487, 423] width 657 height 22
select select "**"
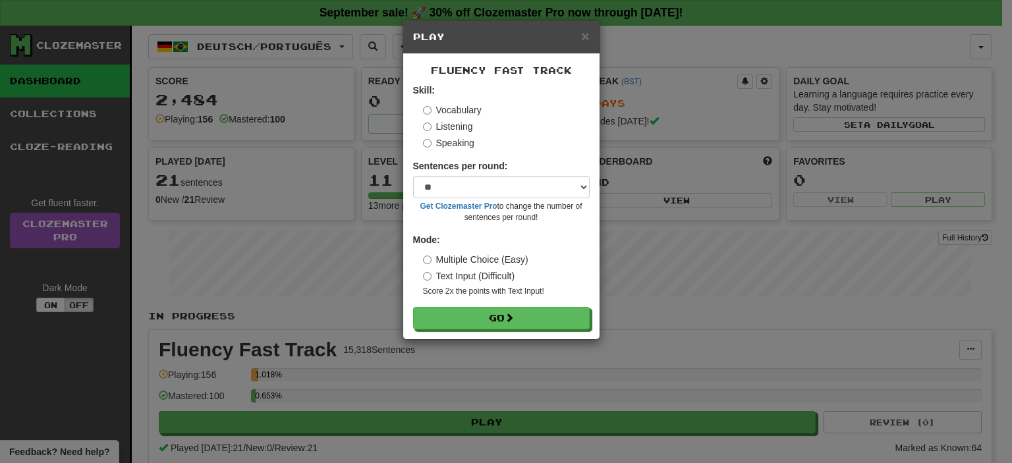
click at [465, 123] on label "Listening" at bounding box center [448, 126] width 50 height 13
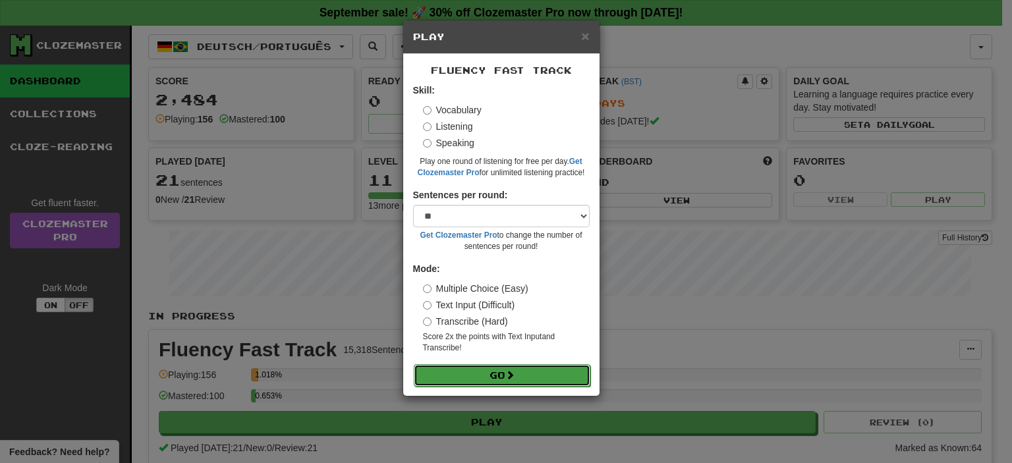
click at [482, 372] on button "Go" at bounding box center [502, 375] width 177 height 22
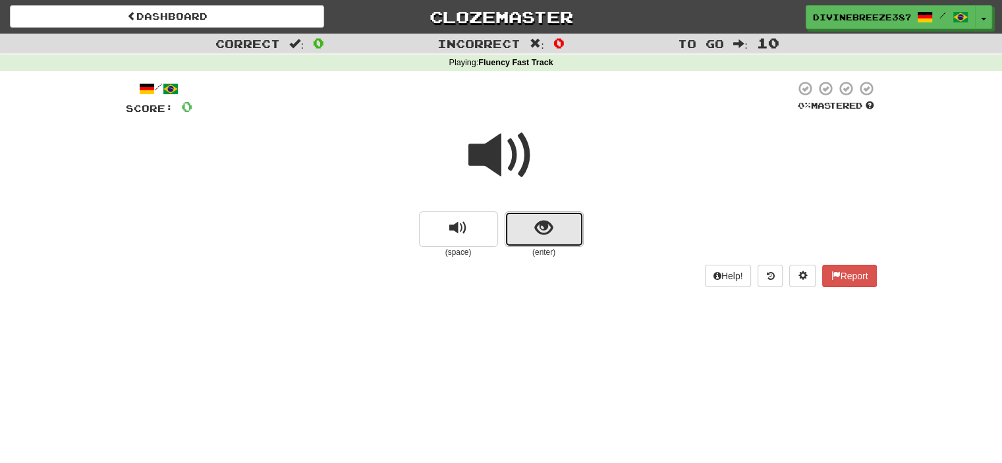
click at [556, 219] on button "show sentence" at bounding box center [544, 230] width 79 height 36
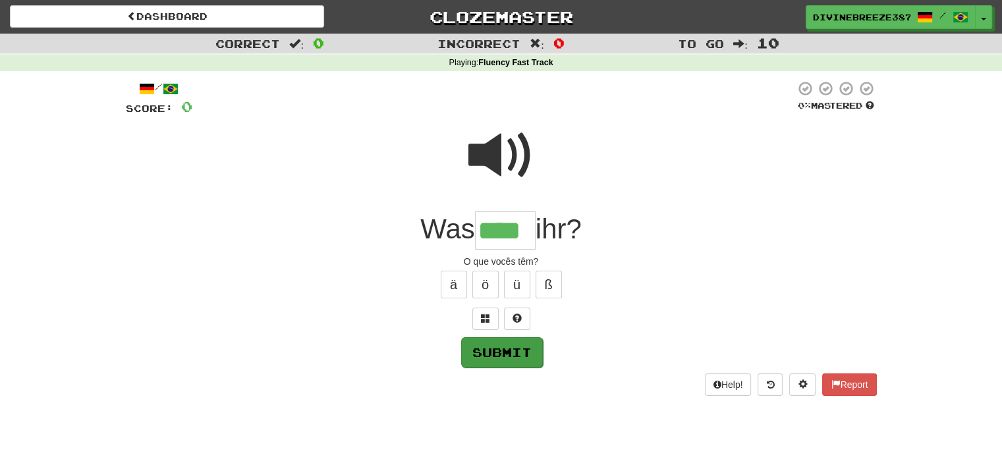
type input "****"
click at [525, 350] on button "Submit" at bounding box center [502, 352] width 82 height 30
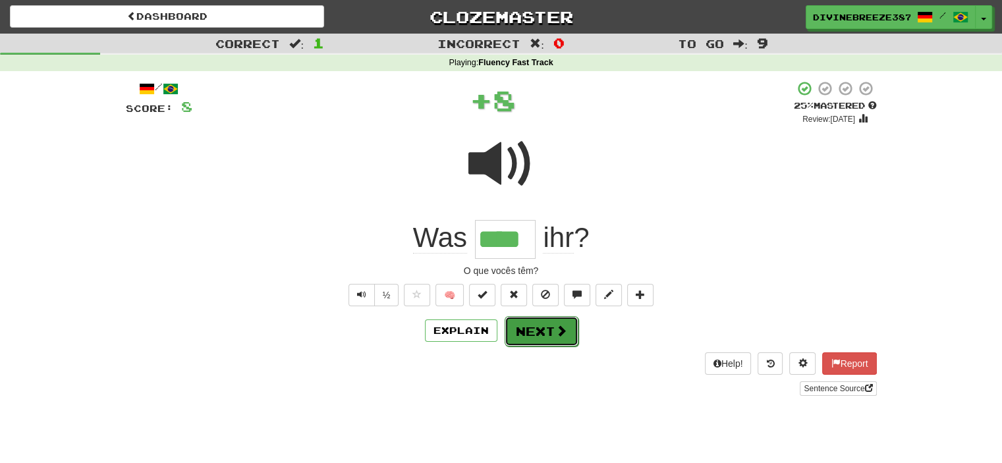
click at [540, 334] on button "Next" at bounding box center [542, 331] width 74 height 30
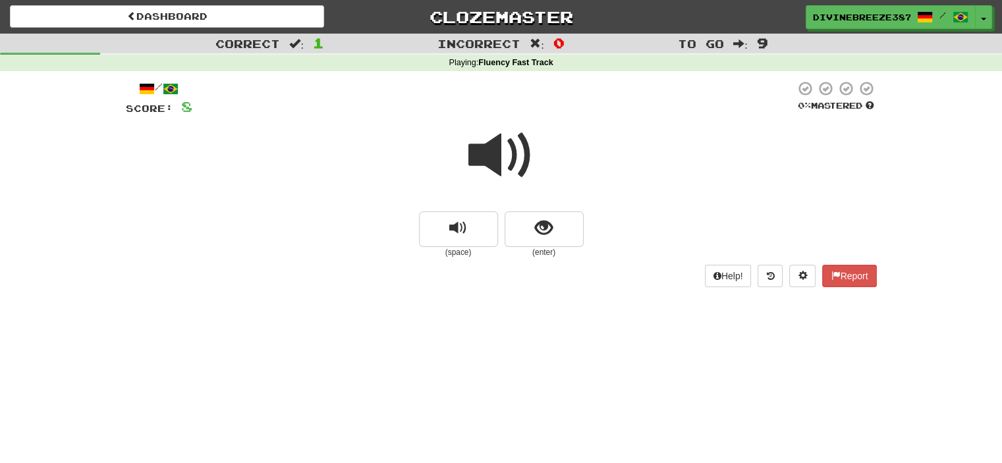
click at [514, 160] on span at bounding box center [502, 156] width 66 height 66
click at [534, 225] on button "show sentence" at bounding box center [544, 230] width 79 height 36
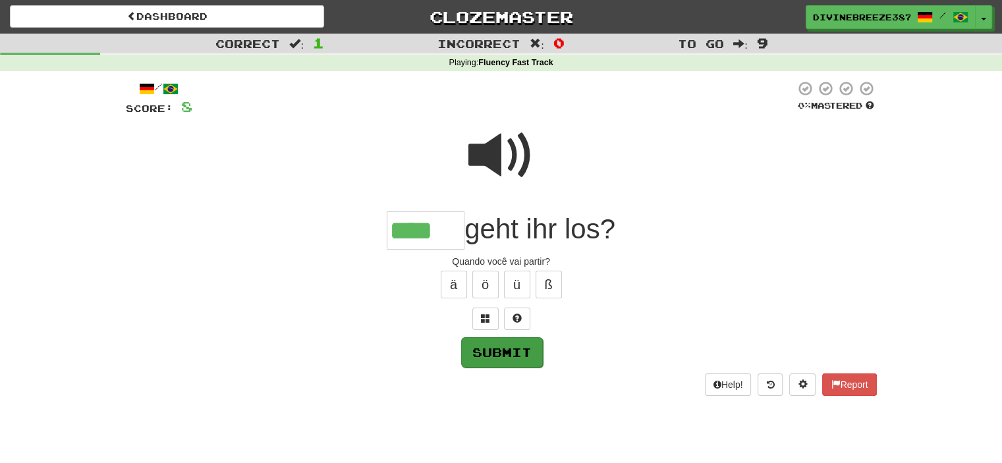
type input "****"
click at [494, 350] on button "Submit" at bounding box center [502, 352] width 82 height 30
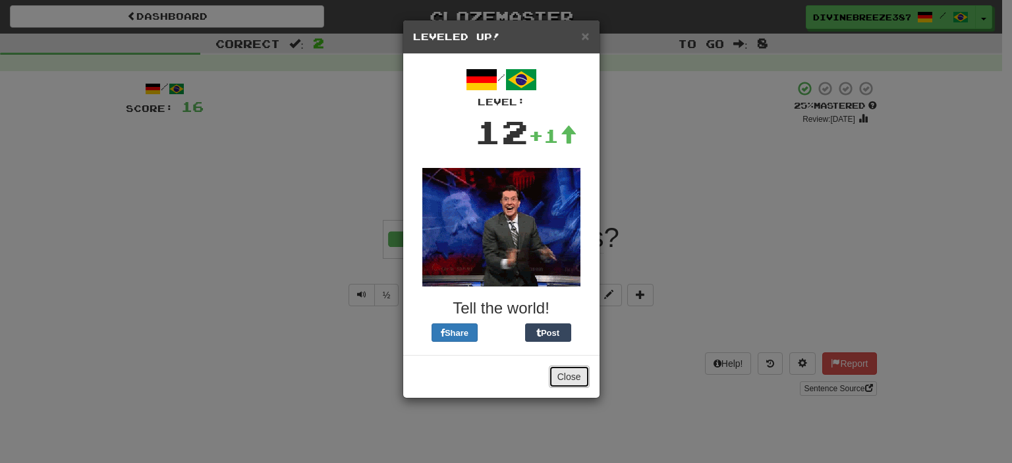
click at [577, 378] on button "Close" at bounding box center [569, 377] width 41 height 22
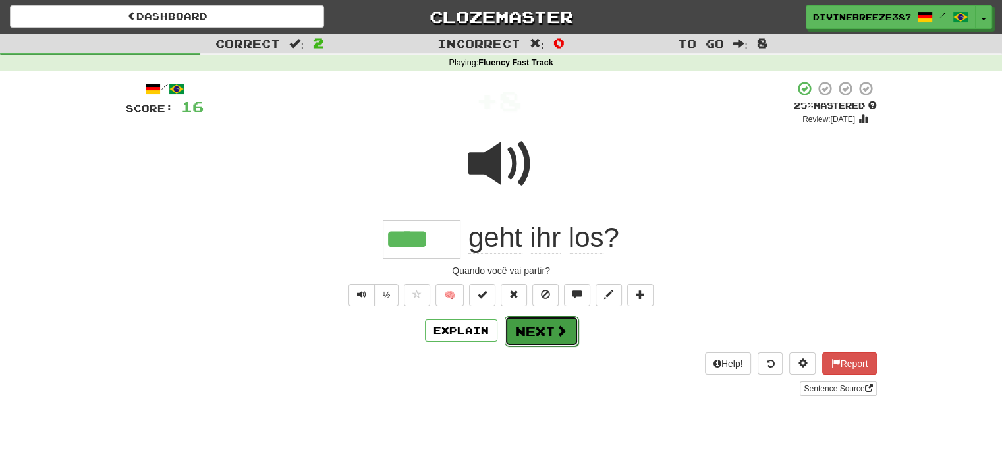
click at [565, 329] on span at bounding box center [562, 331] width 12 height 12
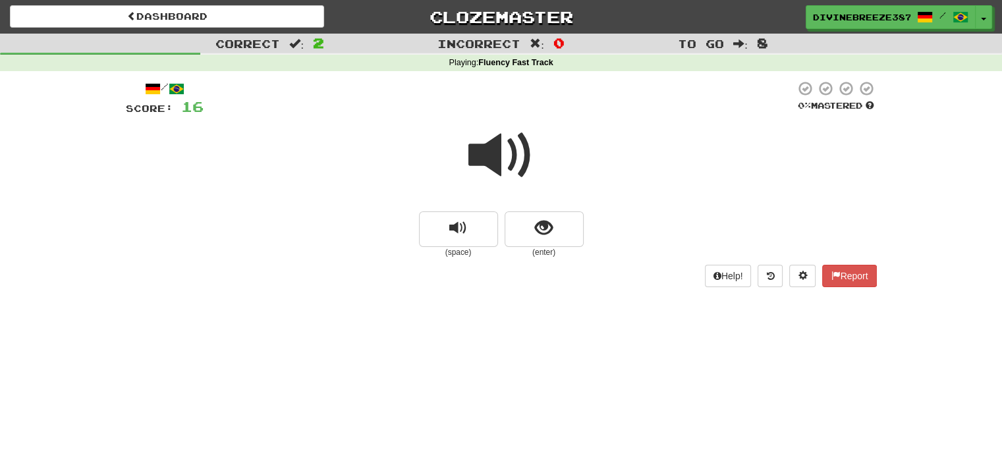
click at [491, 134] on span at bounding box center [502, 156] width 66 height 66
click at [532, 231] on button "show sentence" at bounding box center [544, 230] width 79 height 36
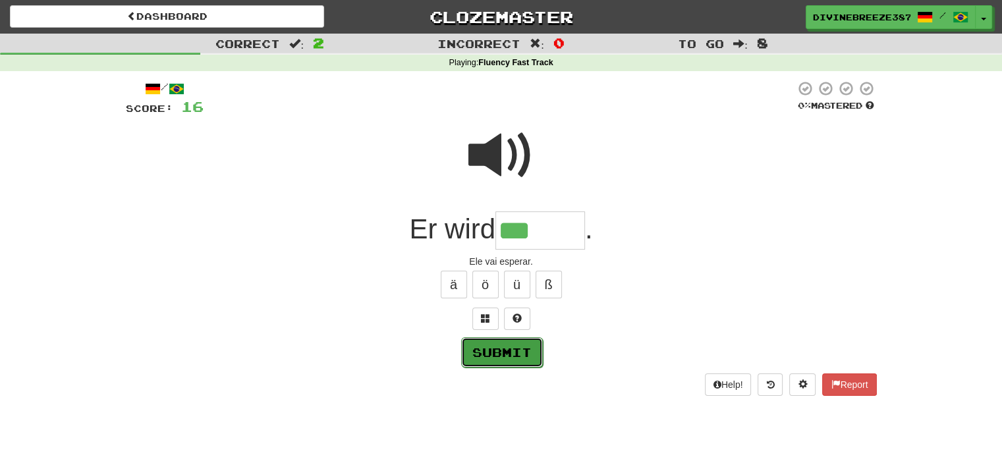
click at [494, 349] on button "Submit" at bounding box center [502, 352] width 82 height 30
type input "******"
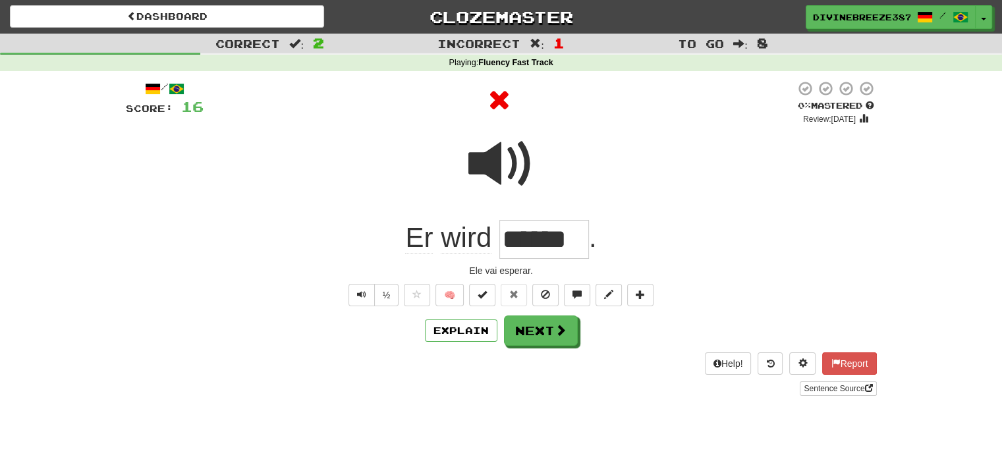
click at [506, 152] on span at bounding box center [502, 164] width 66 height 66
click at [556, 329] on span at bounding box center [562, 331] width 12 height 12
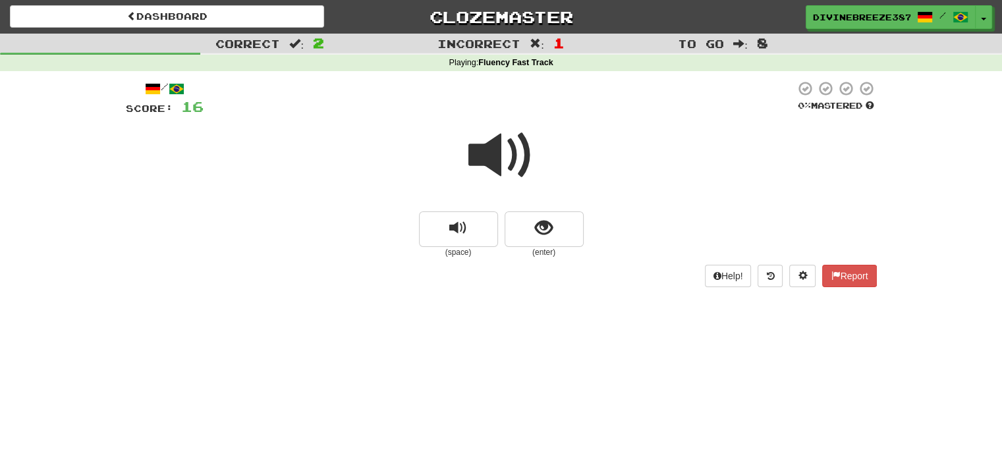
click at [519, 167] on span at bounding box center [502, 156] width 66 height 66
click at [542, 252] on small "(enter)" at bounding box center [544, 252] width 79 height 11
click at [538, 226] on span "show sentence" at bounding box center [544, 228] width 18 height 18
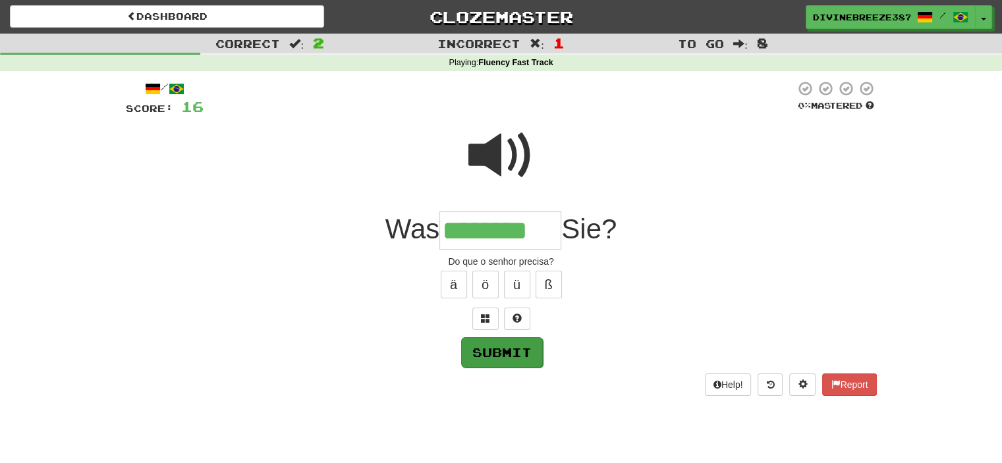
type input "********"
click at [492, 354] on button "Submit" at bounding box center [502, 352] width 82 height 30
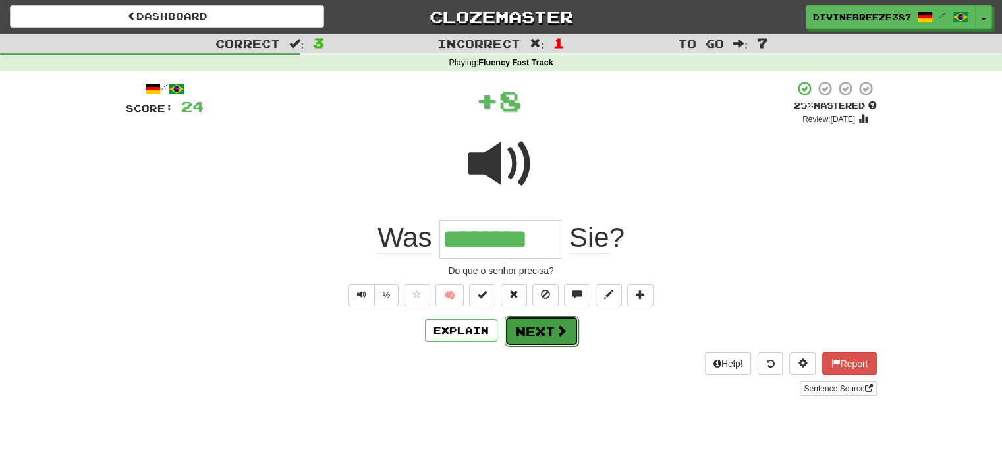
click at [535, 341] on button "Next" at bounding box center [542, 331] width 74 height 30
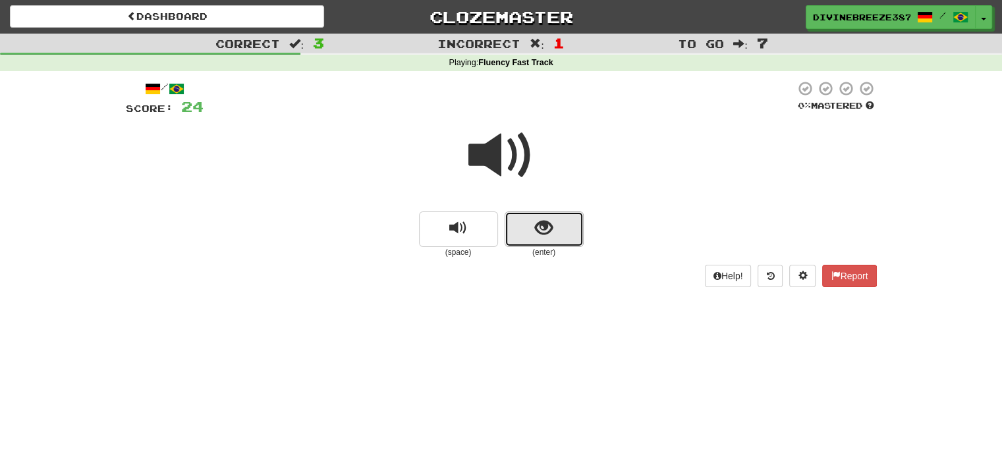
click at [535, 231] on span "show sentence" at bounding box center [544, 228] width 18 height 18
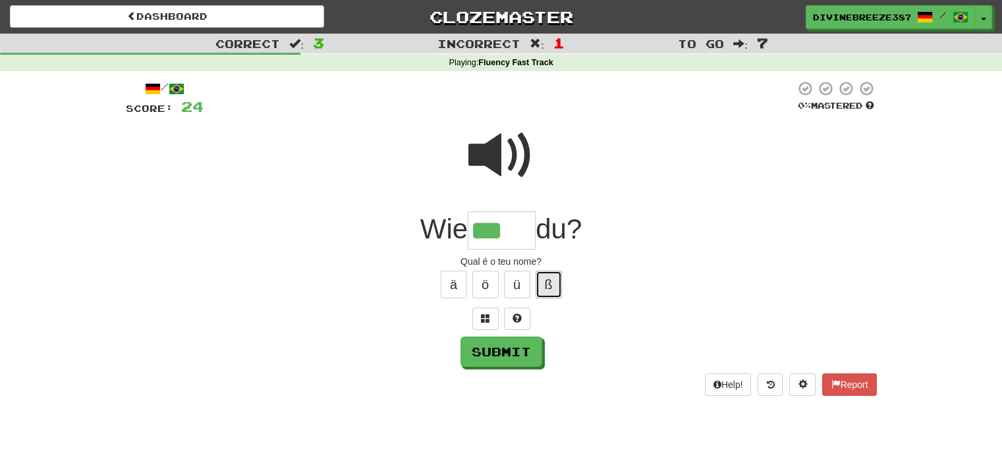
click at [546, 281] on button "ß" at bounding box center [549, 285] width 26 height 28
type input "*****"
click at [518, 351] on button "Submit" at bounding box center [502, 352] width 82 height 30
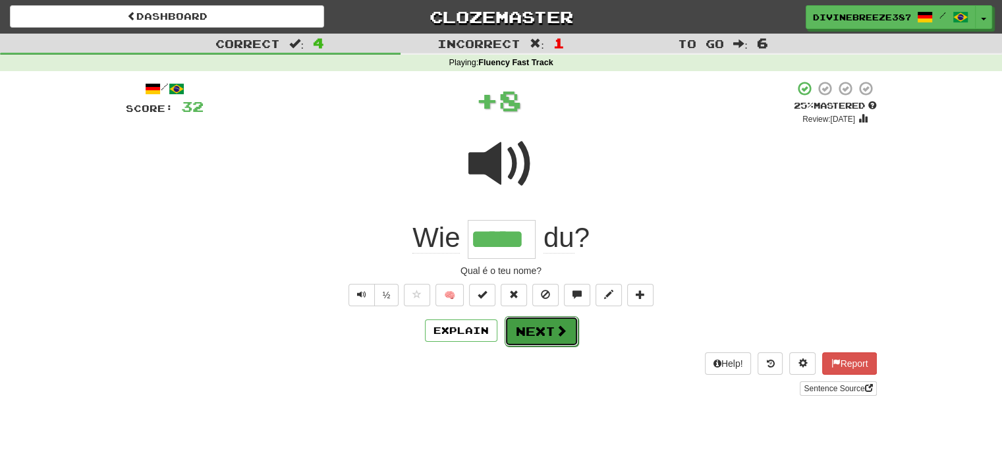
click at [536, 334] on button "Next" at bounding box center [542, 331] width 74 height 30
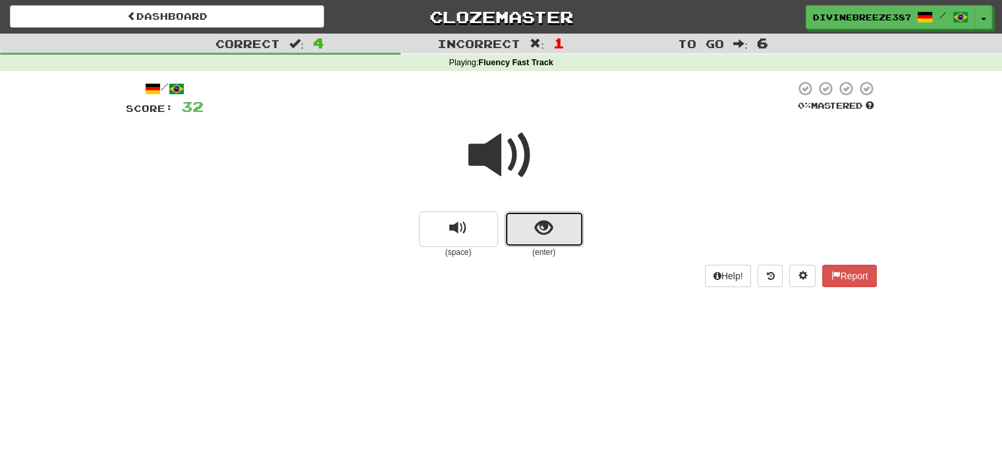
click at [536, 236] on span "show sentence" at bounding box center [544, 228] width 18 height 18
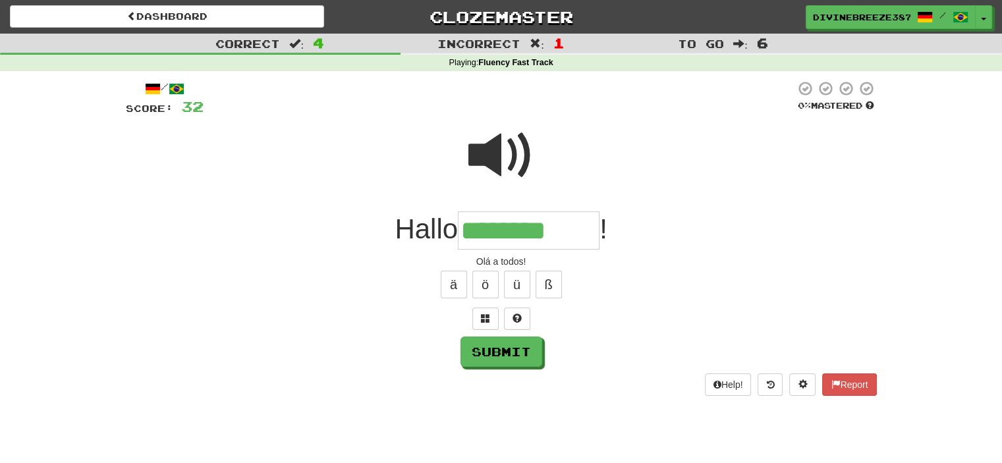
type input "********"
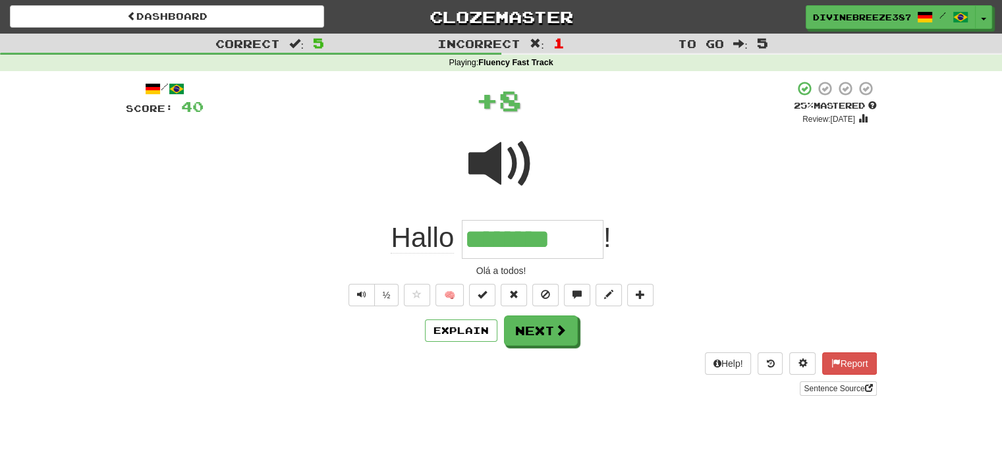
click at [549, 345] on div "/ Score: 40 + 8 25 % Mastered Review: 2025-09-21 Hallo ******** ! Olá a todos! …" at bounding box center [501, 238] width 751 height 316
click at [532, 317] on button "Next" at bounding box center [542, 331] width 74 height 30
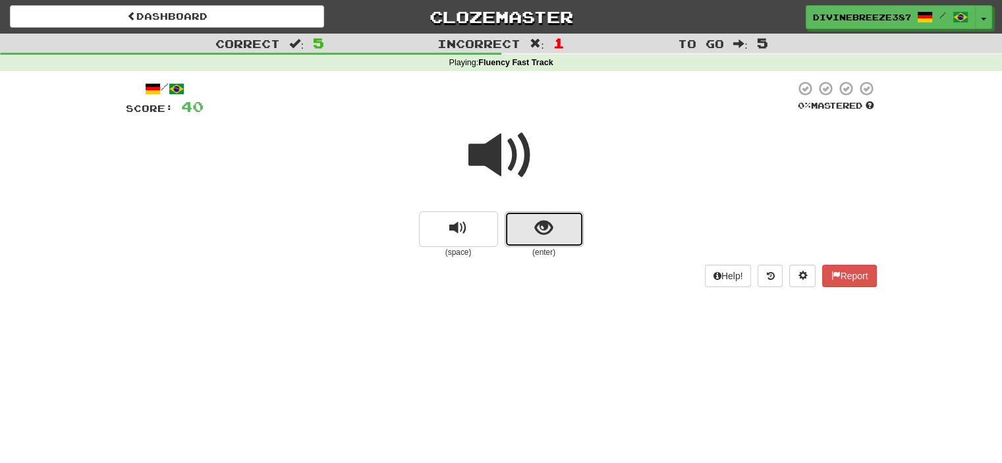
click at [562, 226] on button "show sentence" at bounding box center [544, 230] width 79 height 36
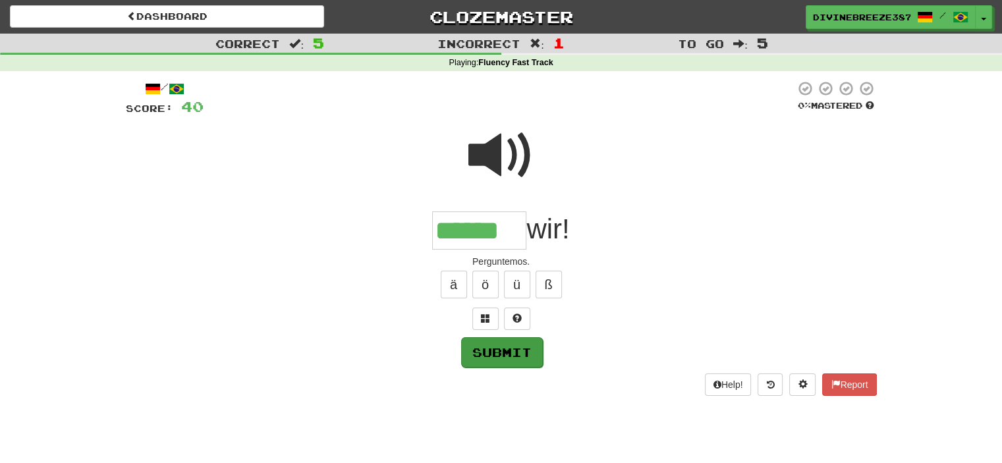
type input "******"
click at [503, 351] on button "Submit" at bounding box center [502, 352] width 82 height 30
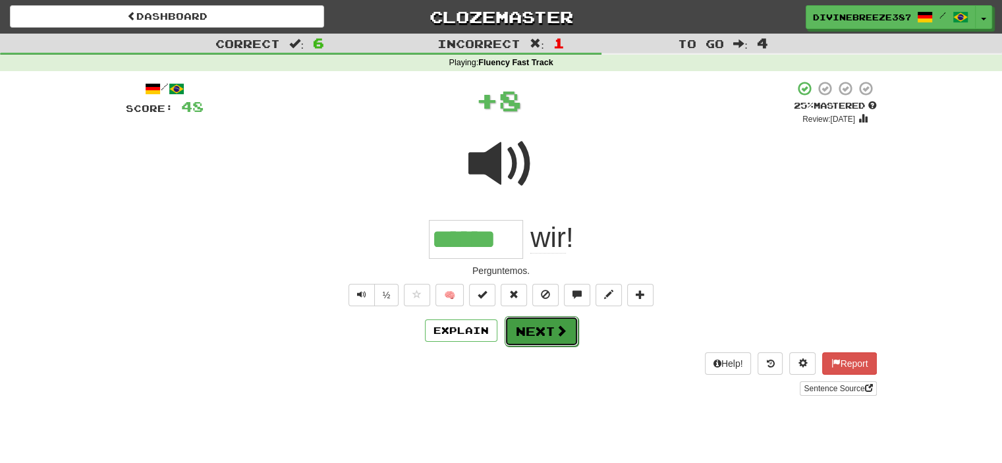
click at [532, 335] on button "Next" at bounding box center [542, 331] width 74 height 30
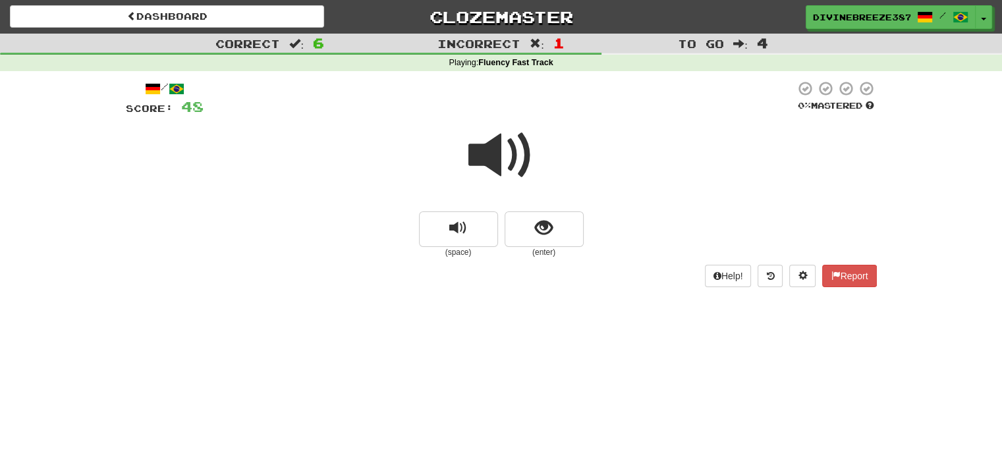
click at [513, 155] on span at bounding box center [502, 156] width 66 height 66
click at [559, 239] on button "show sentence" at bounding box center [544, 230] width 79 height 36
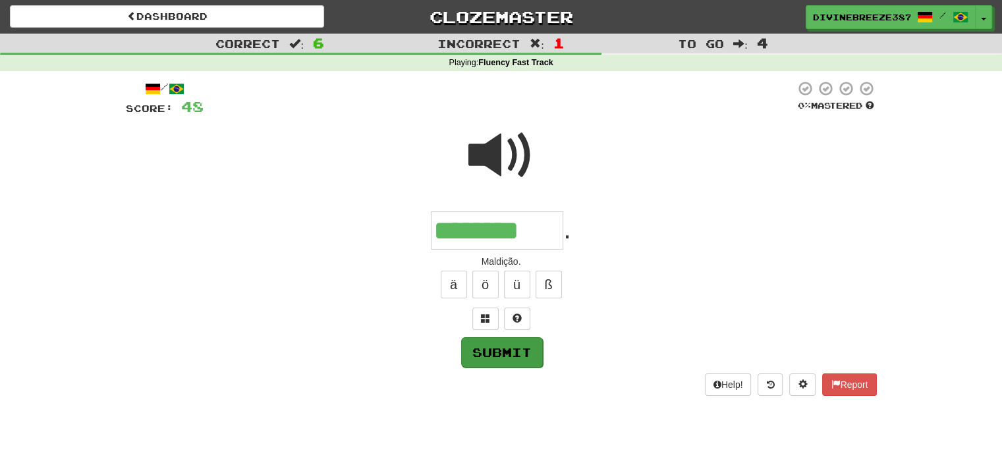
type input "********"
click at [522, 346] on button "Submit" at bounding box center [502, 352] width 82 height 30
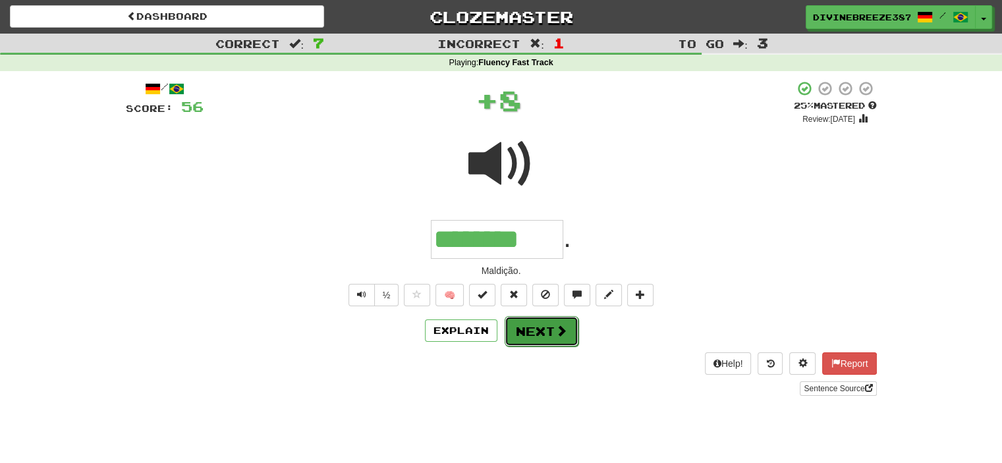
click at [540, 333] on button "Next" at bounding box center [542, 331] width 74 height 30
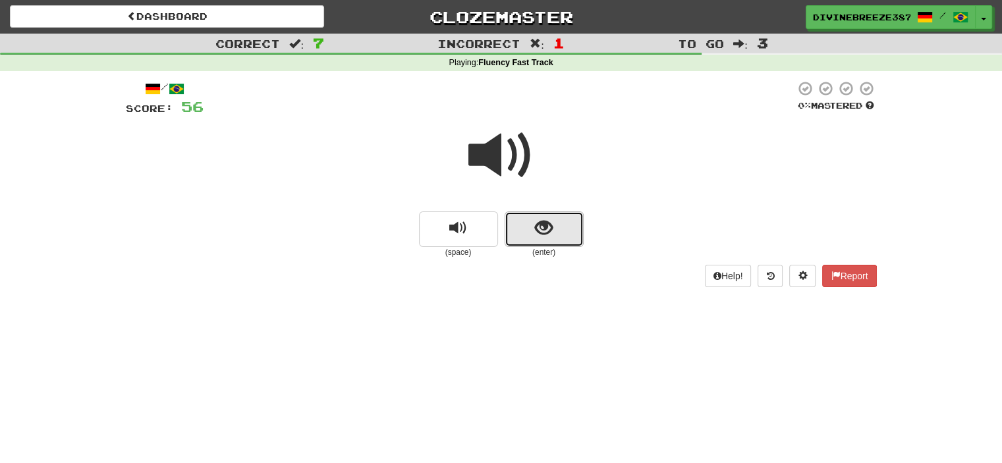
click at [547, 227] on span "show sentence" at bounding box center [544, 228] width 18 height 18
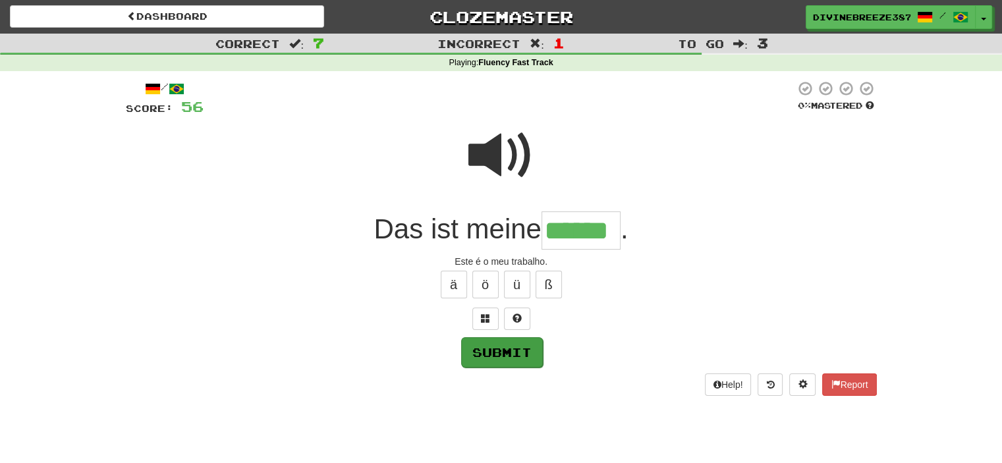
type input "******"
click at [502, 360] on button "Submit" at bounding box center [502, 352] width 82 height 30
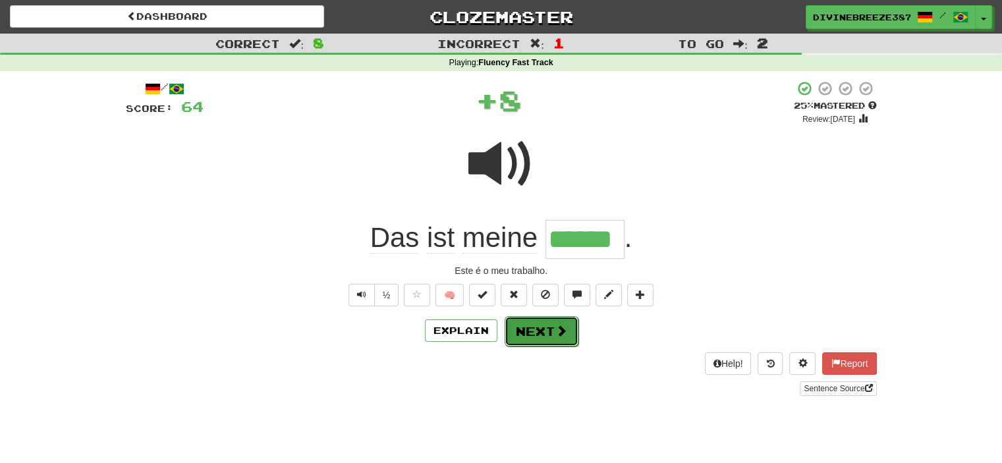
click at [546, 337] on button "Next" at bounding box center [542, 331] width 74 height 30
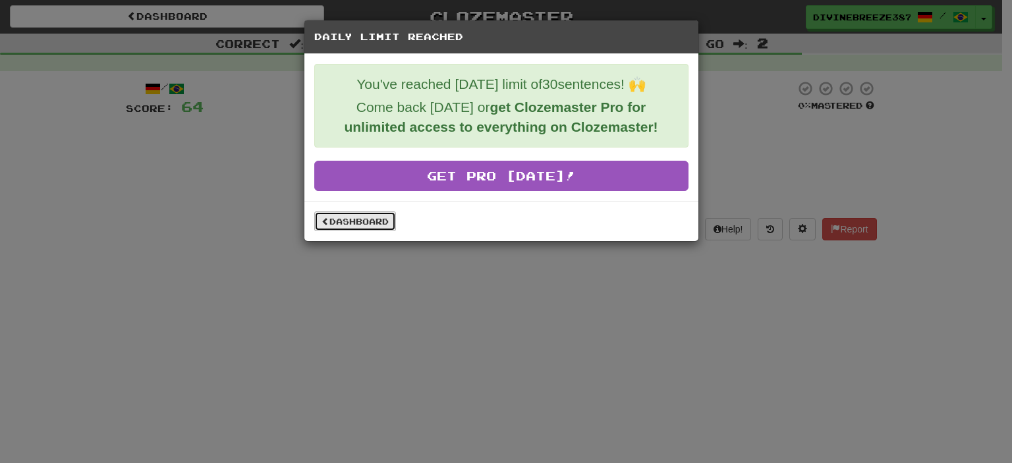
click at [364, 217] on link "Dashboard" at bounding box center [355, 222] width 82 height 20
